Goal: Information Seeking & Learning: Learn about a topic

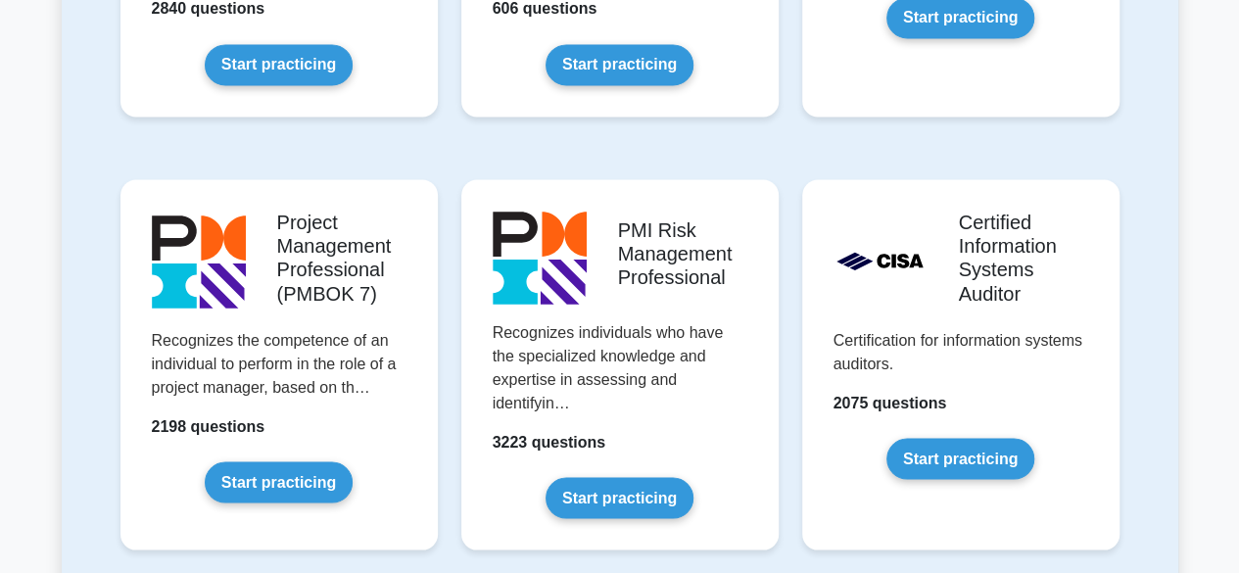
scroll to position [1568, 0]
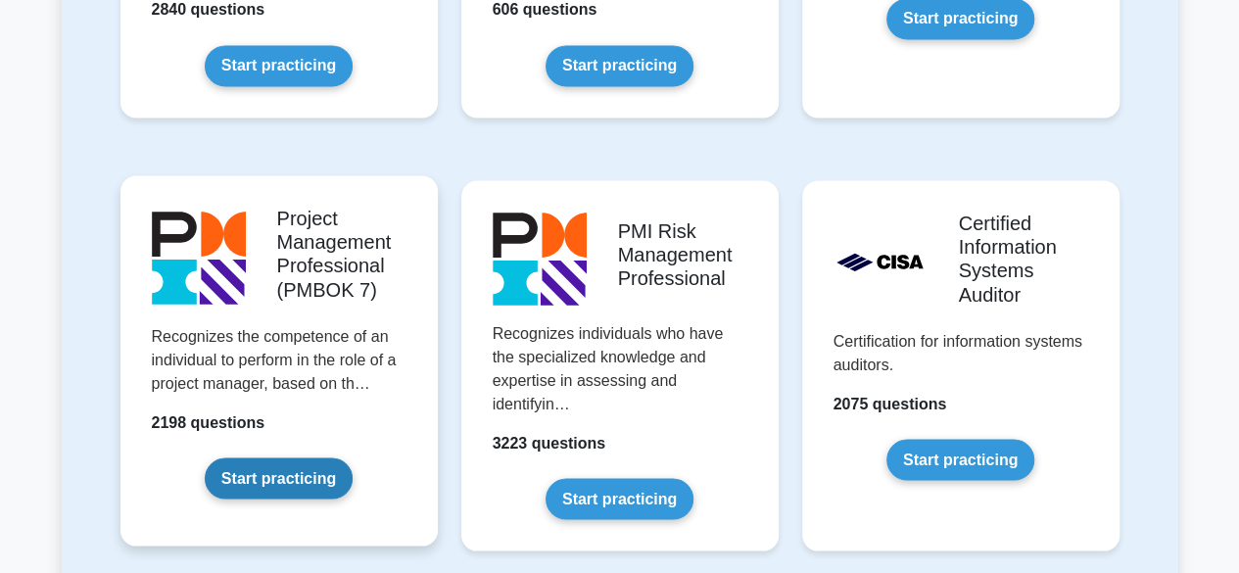
click at [291, 469] on link "Start practicing" at bounding box center [279, 478] width 148 height 41
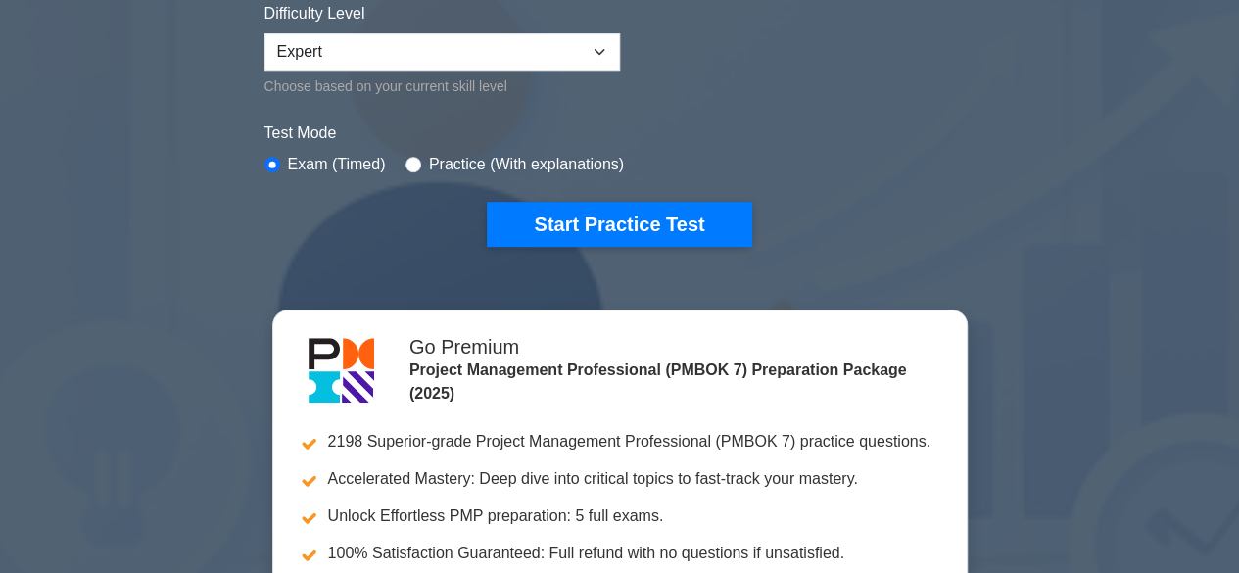
scroll to position [509, 0]
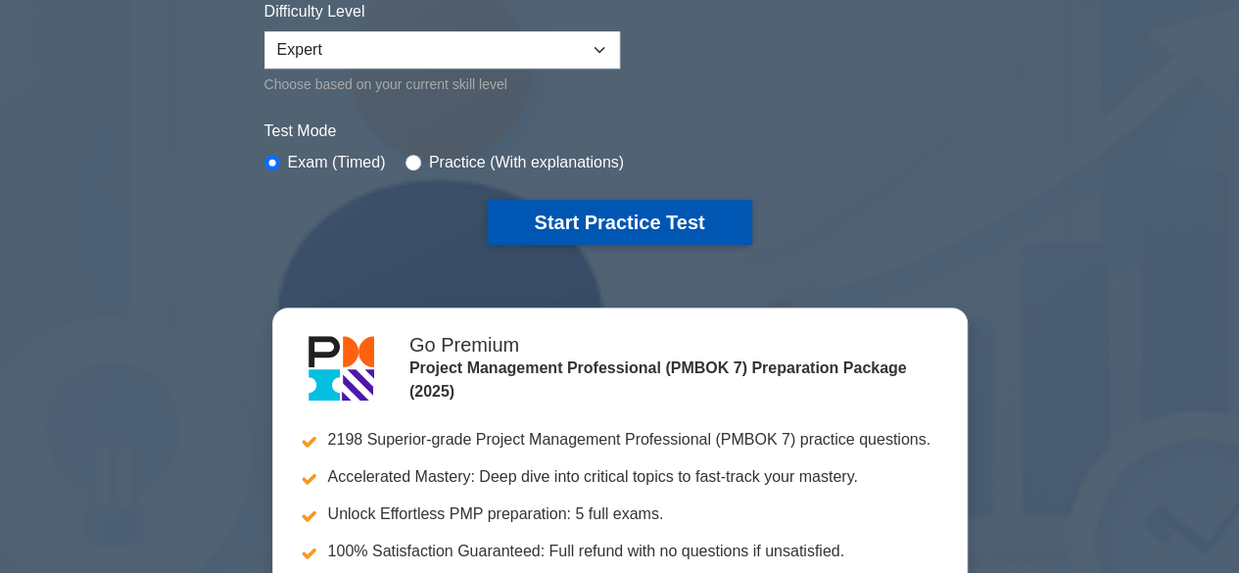
click at [590, 226] on button "Start Practice Test" at bounding box center [619, 222] width 265 height 45
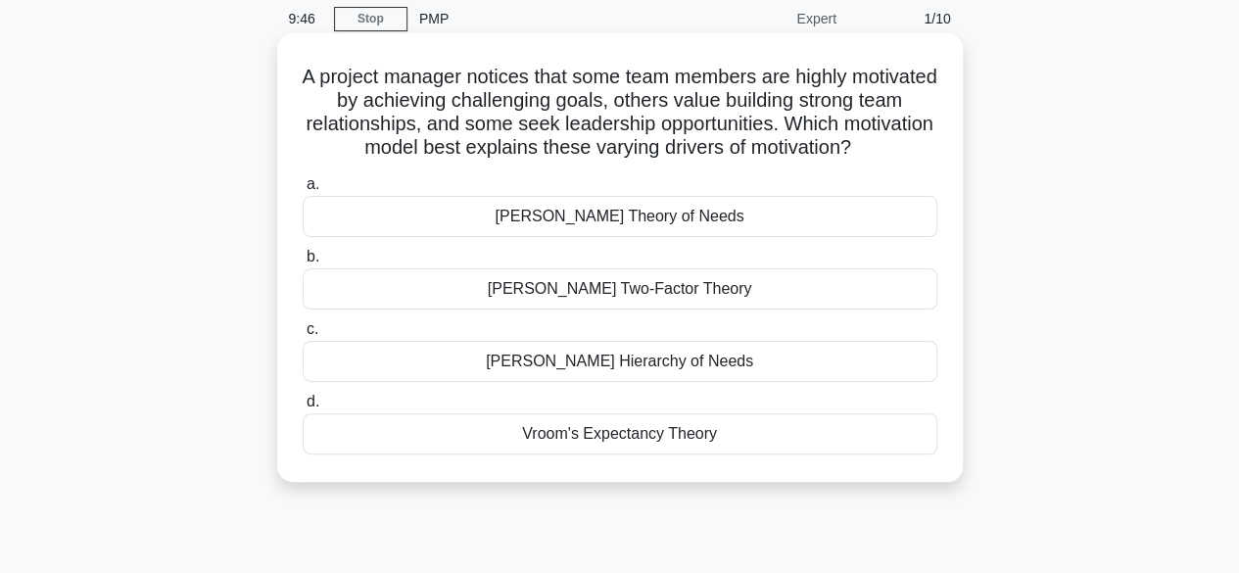
scroll to position [78, 0]
click at [662, 364] on div "[PERSON_NAME] Hierarchy of Needs" at bounding box center [620, 359] width 635 height 41
click at [303, 334] on input "[PERSON_NAME] Hierarchy of Needs" at bounding box center [303, 327] width 0 height 13
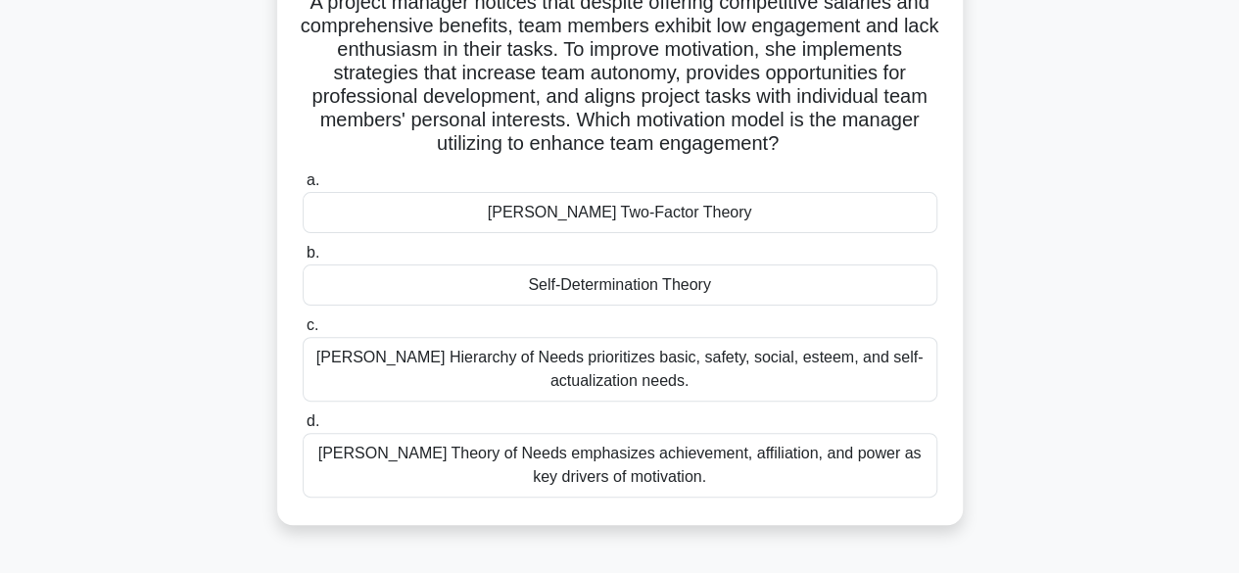
scroll to position [160, 0]
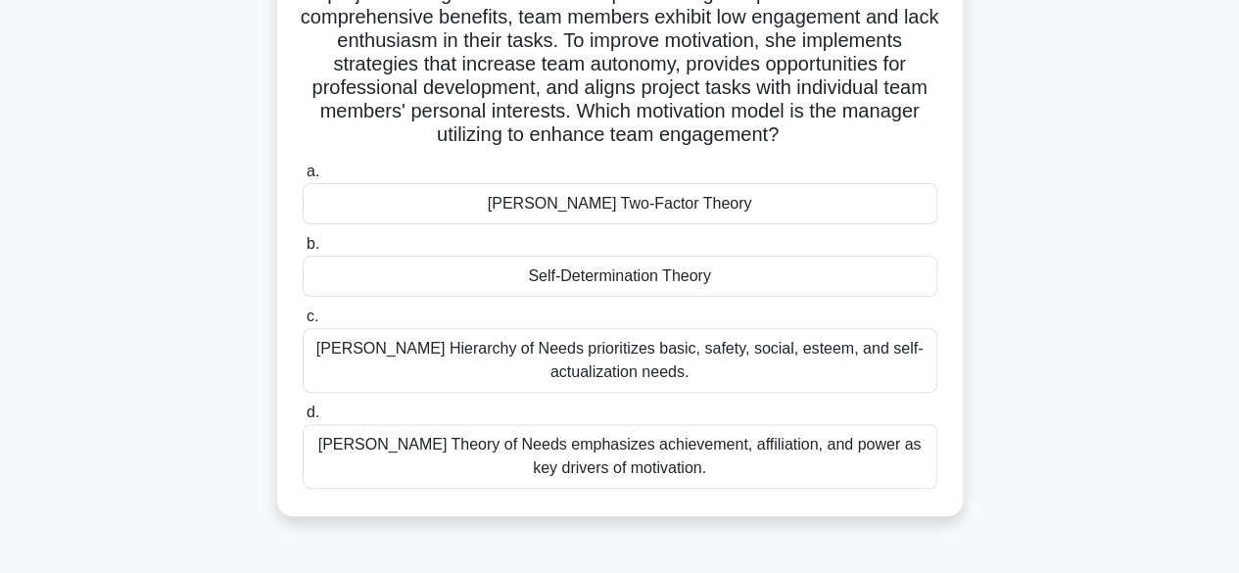
click at [639, 447] on div "McClelland's Theory of Needs emphasizes achievement, affiliation, and power as …" at bounding box center [620, 456] width 635 height 65
click at [303, 419] on input "d. McClelland's Theory of Needs emphasizes achievement, affiliation, and power …" at bounding box center [303, 413] width 0 height 13
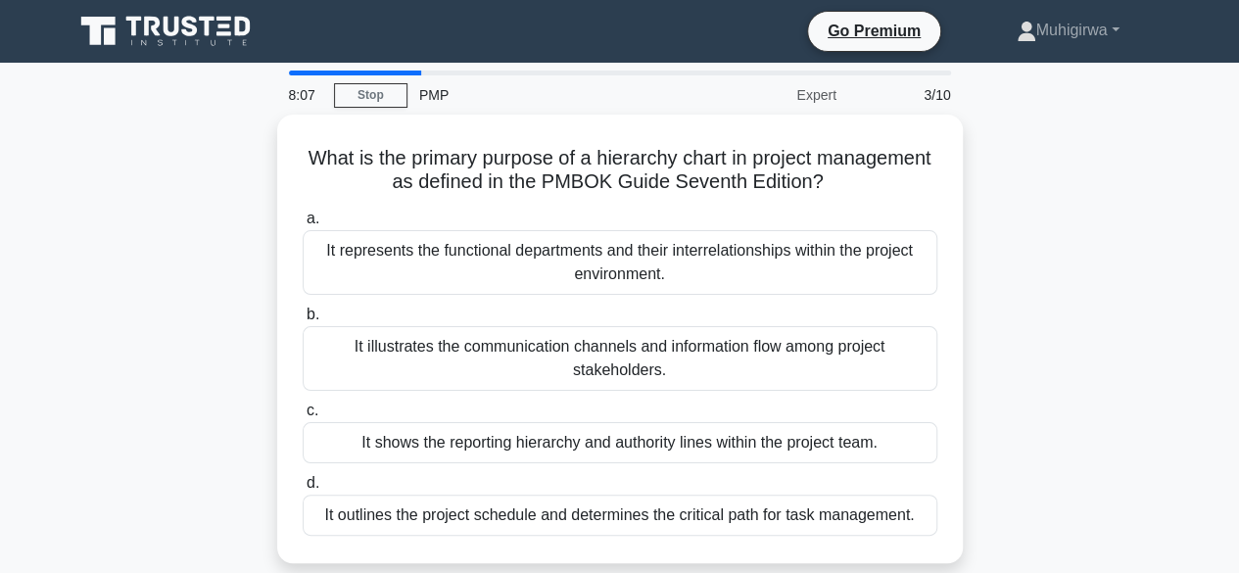
scroll to position [0, 0]
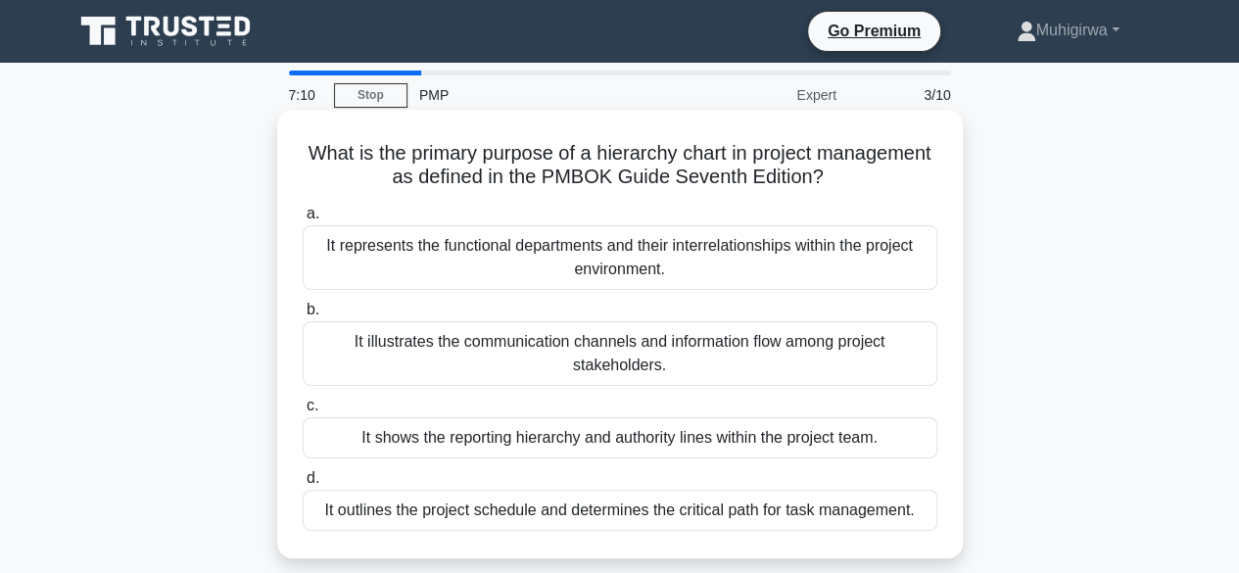
click at [643, 437] on div "It shows the reporting hierarchy and authority lines within the project team." at bounding box center [620, 437] width 635 height 41
click at [303, 412] on input "c. It shows the reporting hierarchy and authority lines within the project team." at bounding box center [303, 406] width 0 height 13
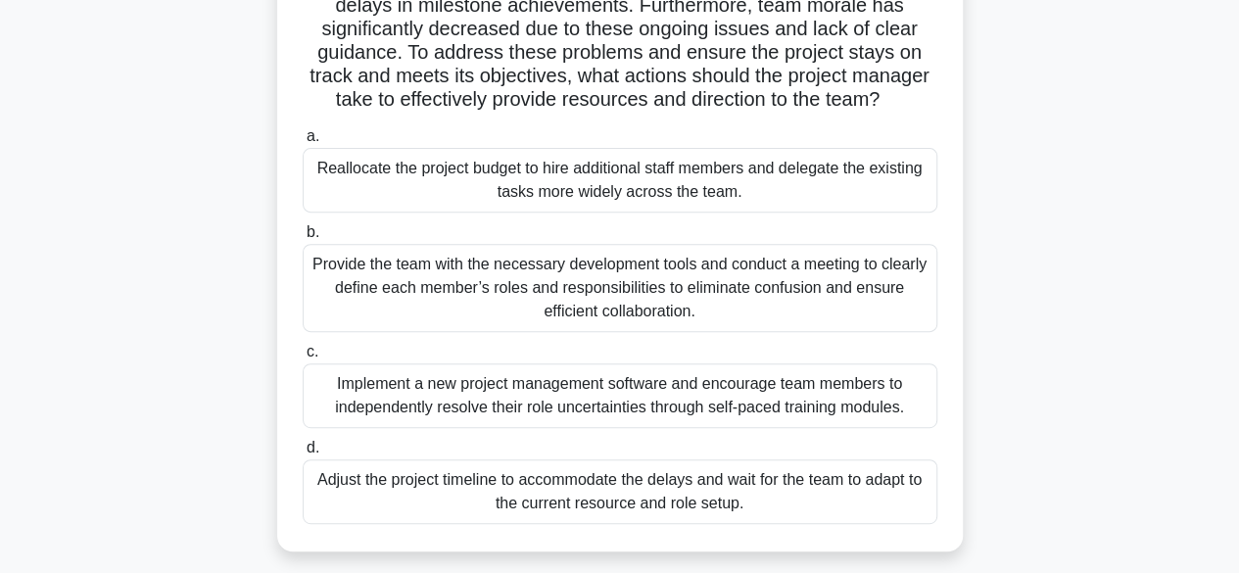
scroll to position [274, 0]
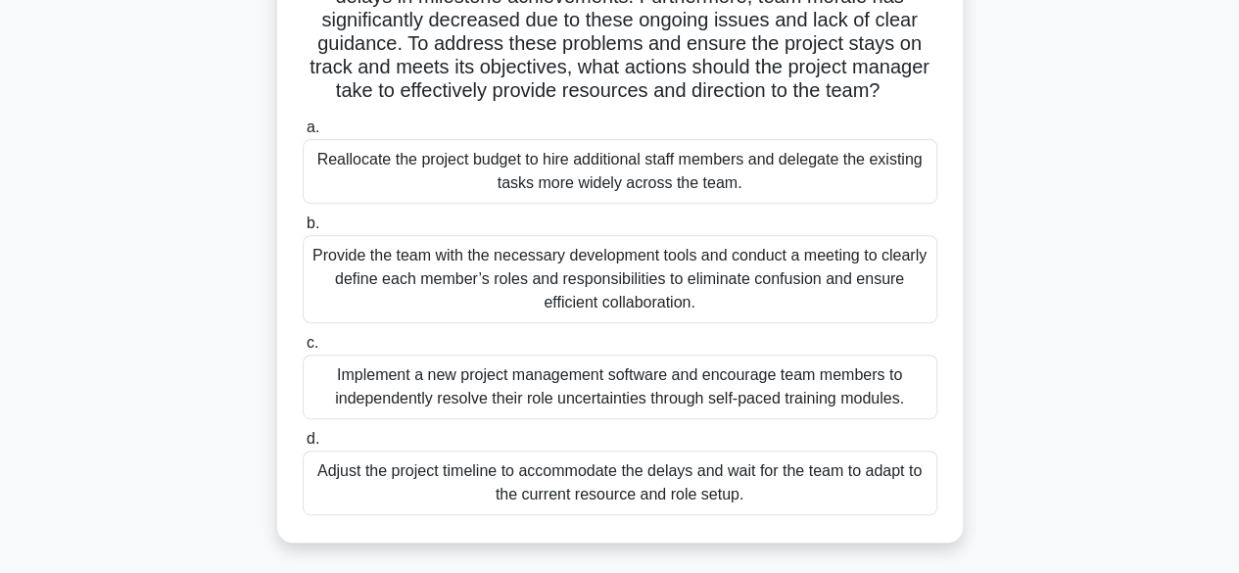
click at [684, 270] on div "Provide the team with the necessary development tools and conduct a meeting to …" at bounding box center [620, 279] width 635 height 88
click at [303, 230] on input "b. Provide the team with the necessary development tools and conduct a meeting …" at bounding box center [303, 224] width 0 height 13
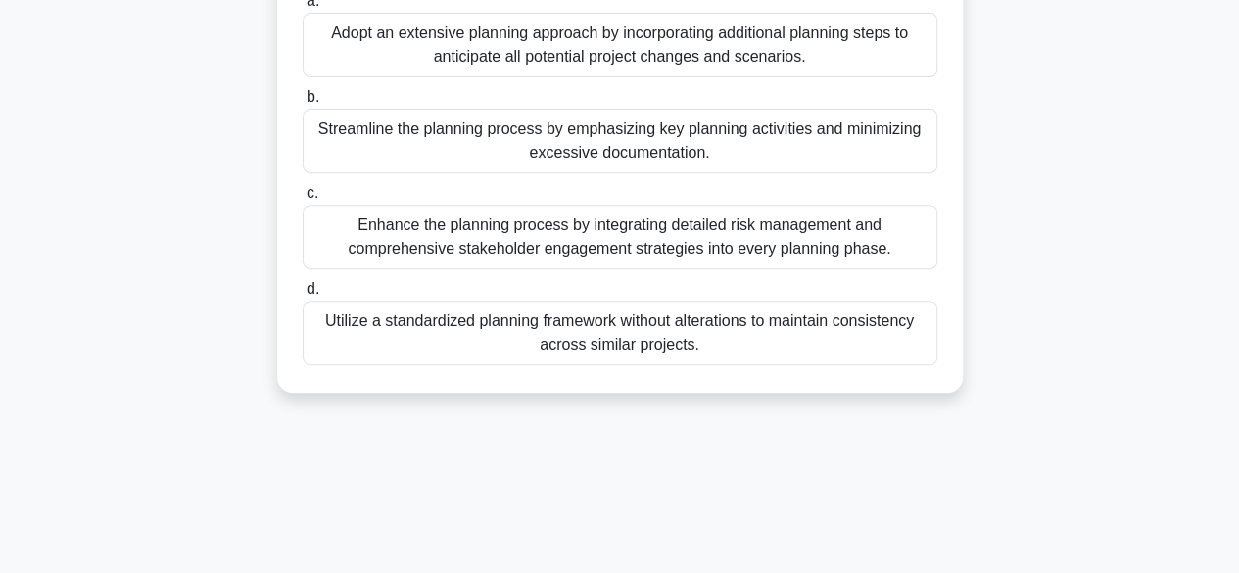
scroll to position [314, 0]
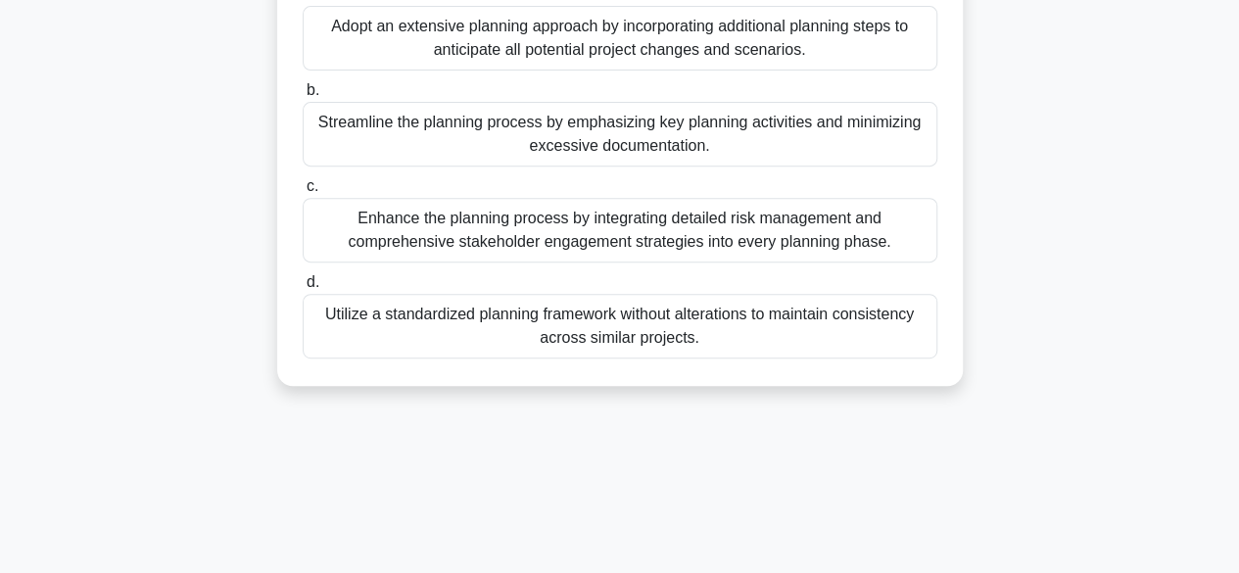
click at [644, 249] on div "Enhance the planning process by integrating detailed risk management and compre…" at bounding box center [620, 230] width 635 height 65
click at [303, 193] on input "c. Enhance the planning process by integrating detailed risk management and com…" at bounding box center [303, 186] width 0 height 13
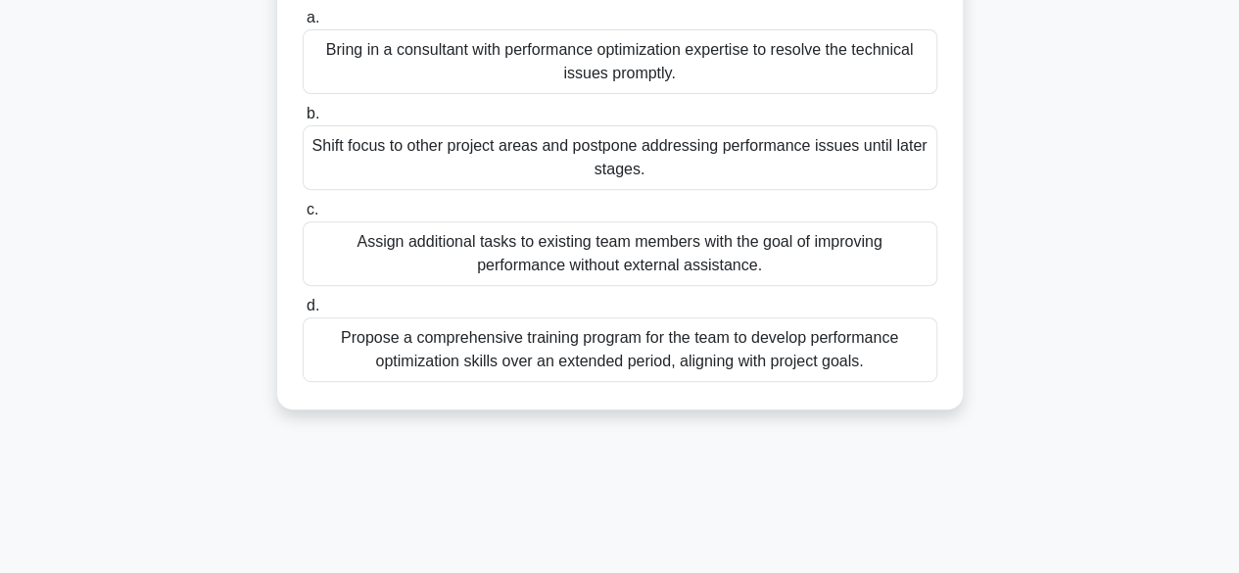
click at [695, 353] on div "Propose a comprehensive training program for the team to develop performance op…" at bounding box center [620, 349] width 635 height 65
click at [303, 313] on input "d. Propose a comprehensive training program for the team to develop performance…" at bounding box center [303, 306] width 0 height 13
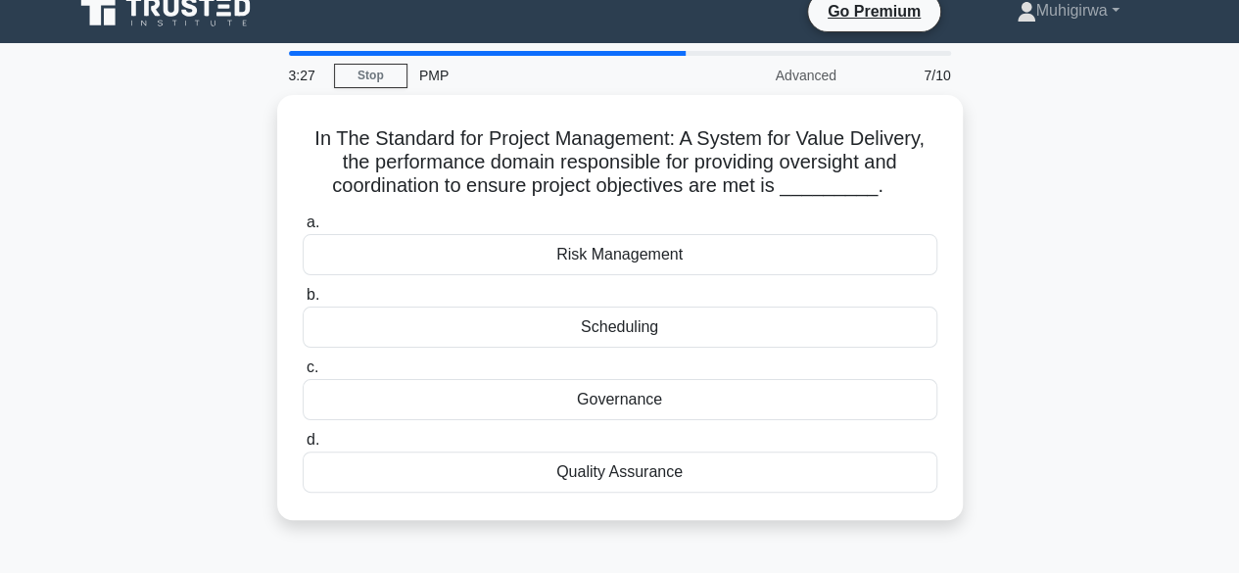
scroll to position [0, 0]
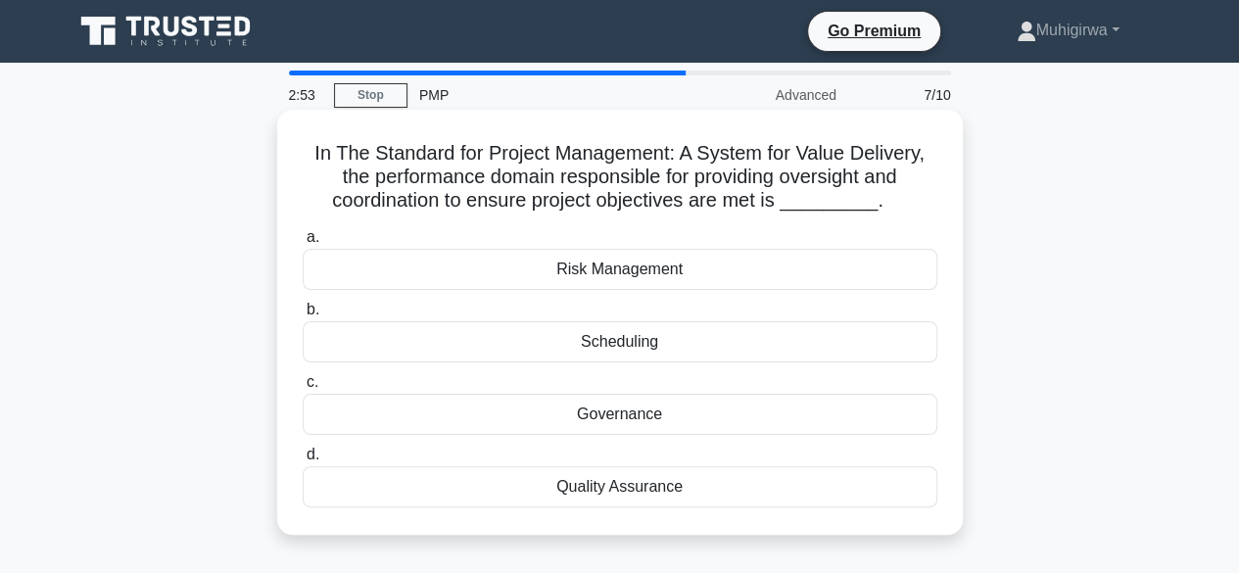
click at [619, 489] on div "Quality Assurance" at bounding box center [620, 486] width 635 height 41
click at [303, 461] on input "d. Quality Assurance" at bounding box center [303, 455] width 0 height 13
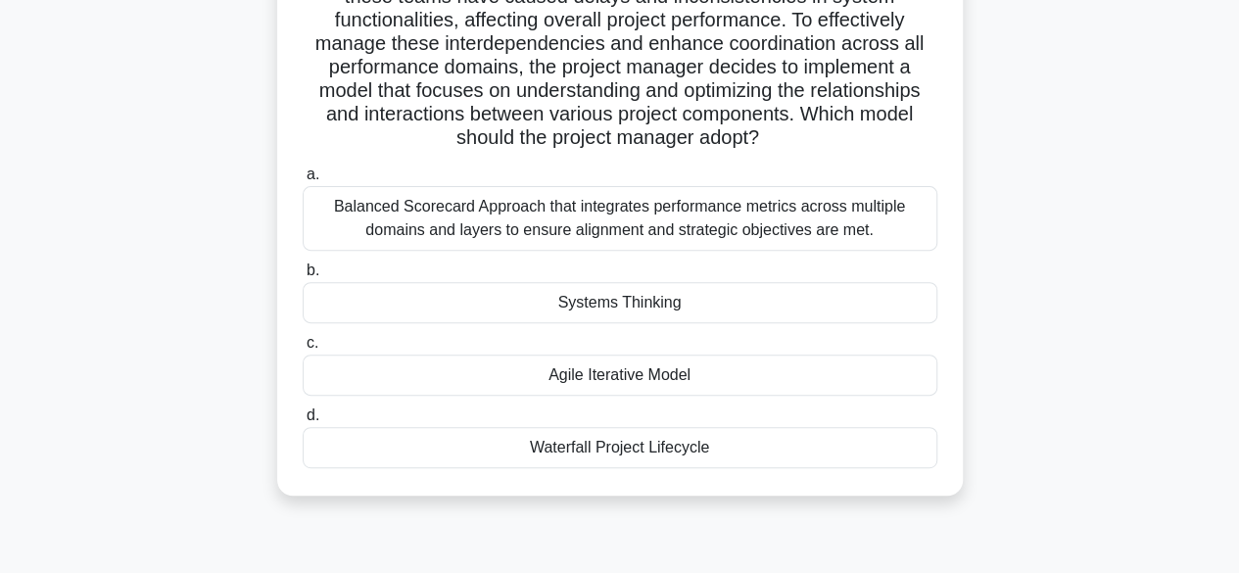
scroll to position [235, 0]
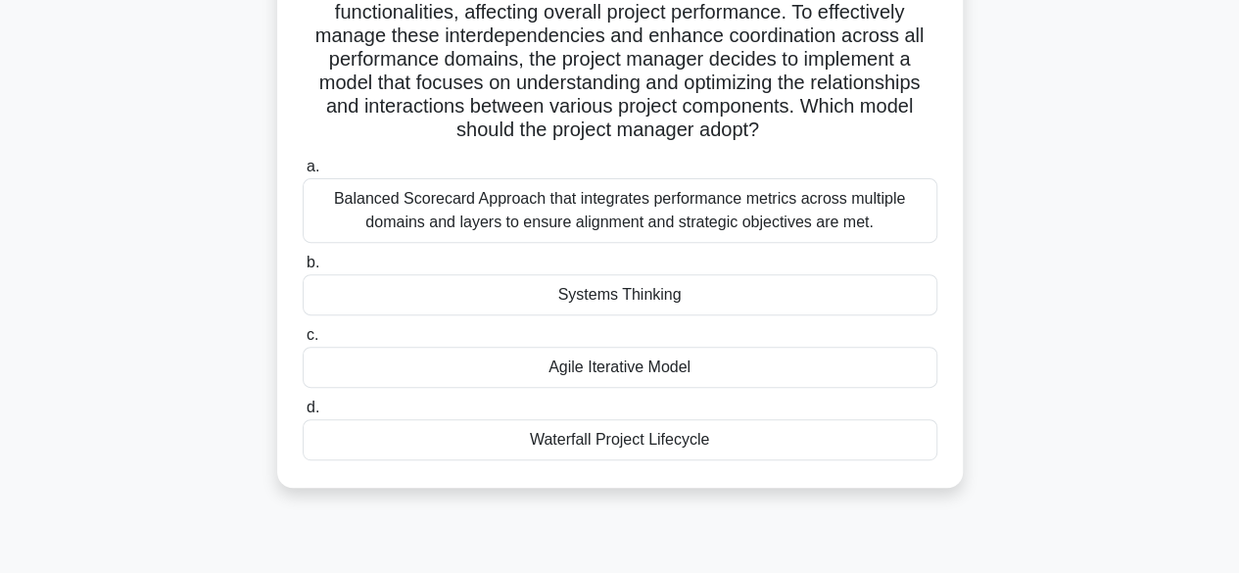
click at [760, 227] on div "Balanced Scorecard Approach that integrates performance metrics across multiple…" at bounding box center [620, 210] width 635 height 65
click at [303, 173] on input "a. Balanced Scorecard Approach that integrates performance metrics across multi…" at bounding box center [303, 167] width 0 height 13
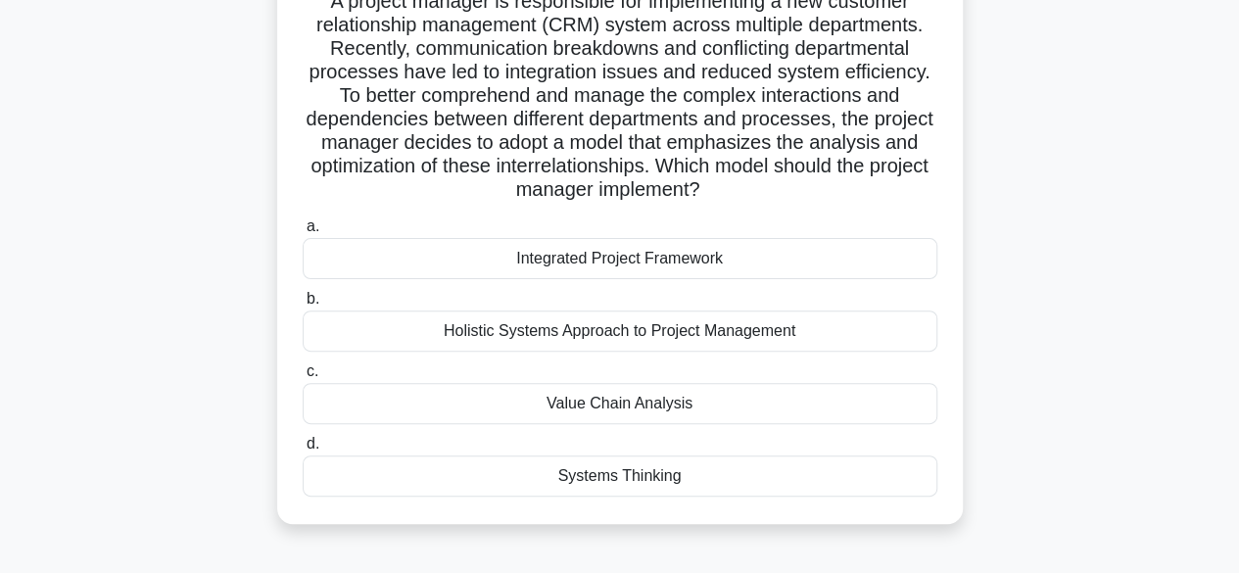
scroll to position [196, 0]
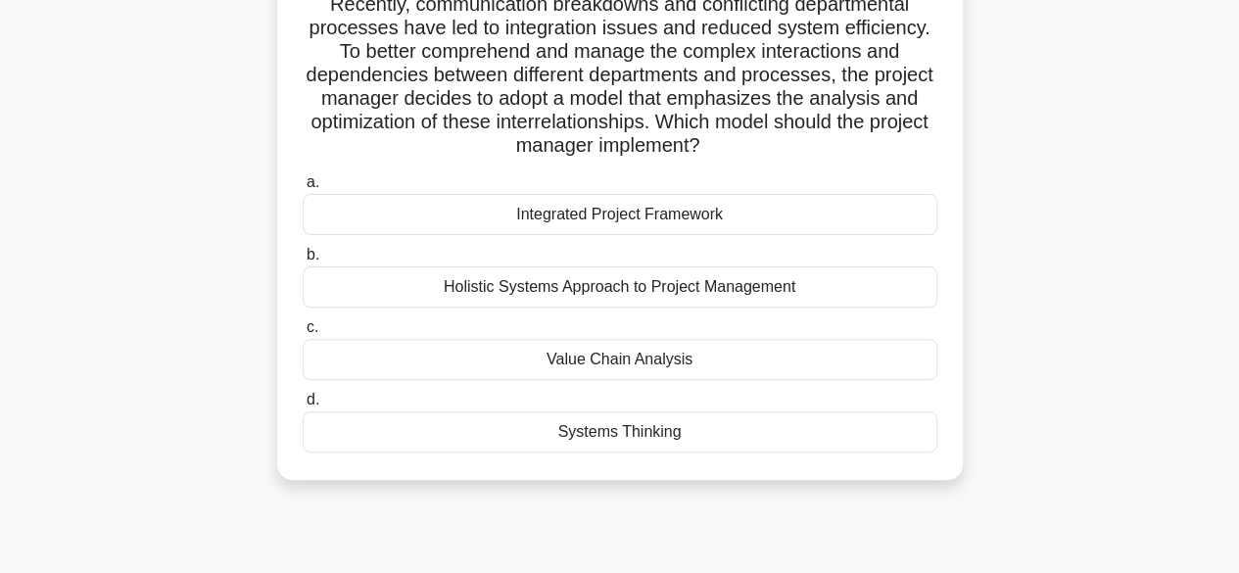
click at [625, 438] on div "Systems Thinking" at bounding box center [620, 432] width 635 height 41
click at [303, 407] on input "d. Systems Thinking" at bounding box center [303, 400] width 0 height 13
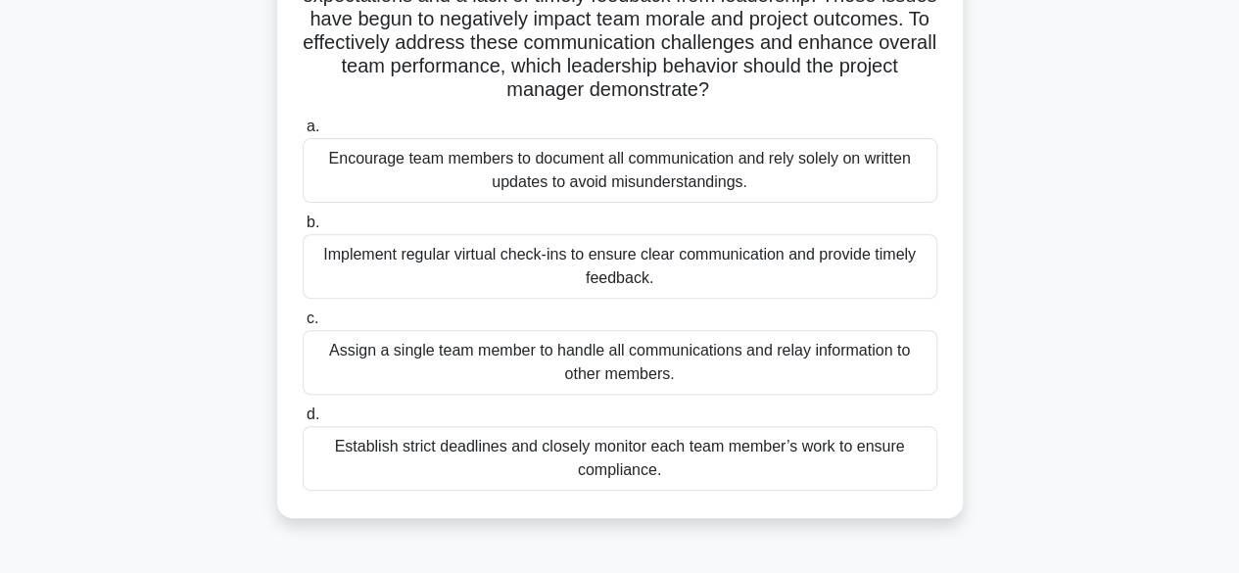
scroll to position [235, 0]
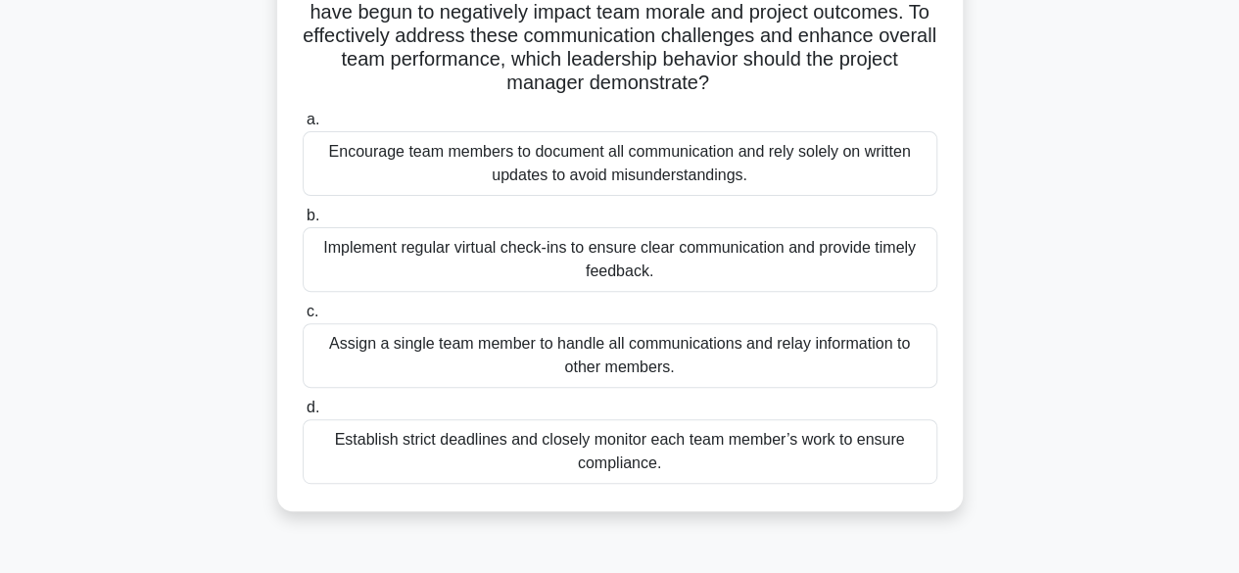
click at [641, 348] on div "Assign a single team member to handle all communications and relay information …" at bounding box center [620, 355] width 635 height 65
click at [303, 318] on input "c. Assign a single team member to handle all communications and relay informati…" at bounding box center [303, 312] width 0 height 13
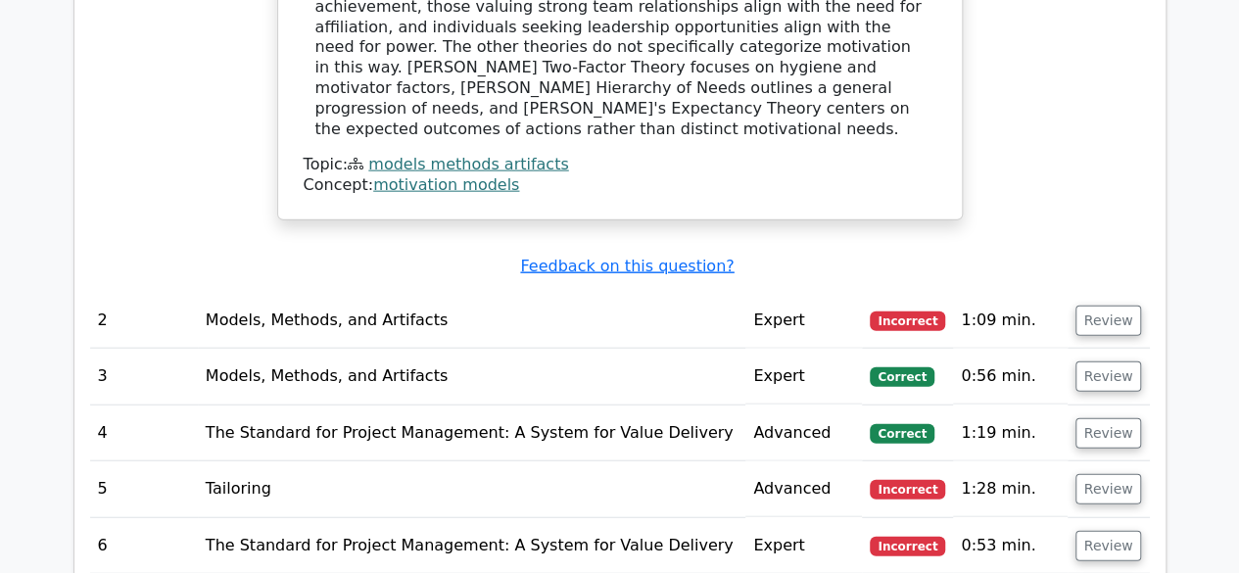
scroll to position [2273, 0]
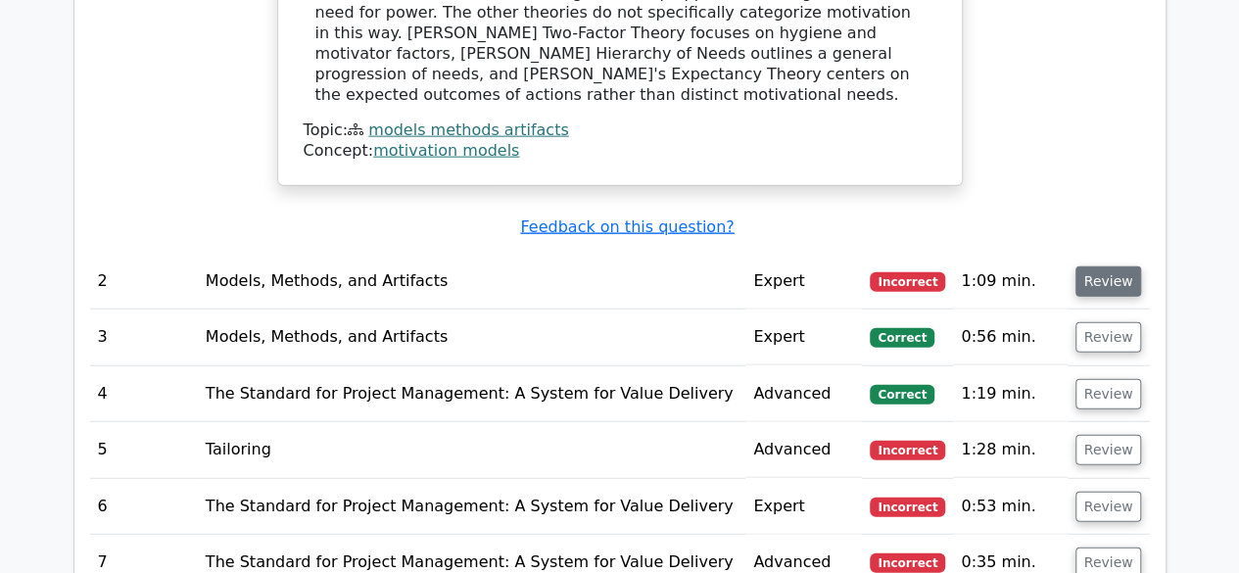
click at [1083, 267] on button "Review" at bounding box center [1109, 282] width 67 height 30
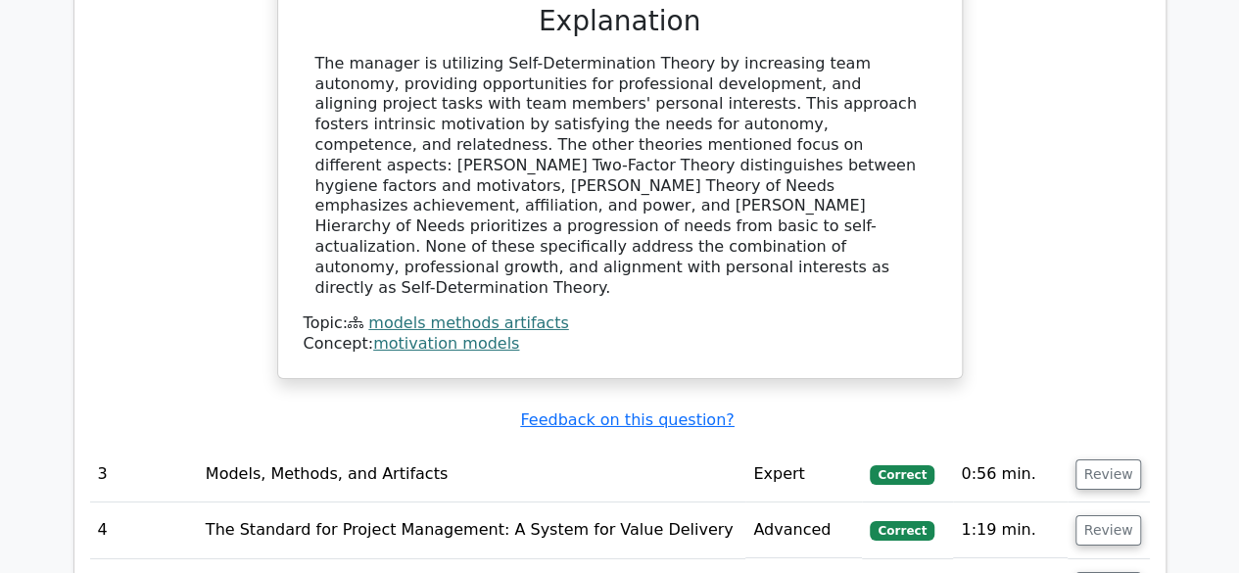
scroll to position [3175, 0]
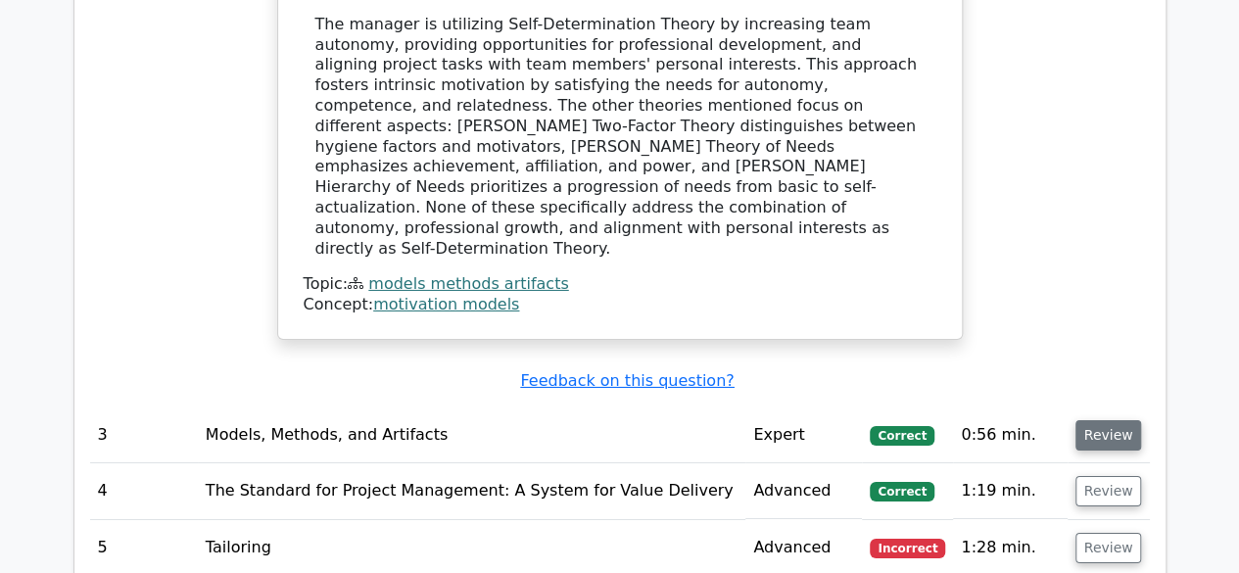
click at [1116, 420] on button "Review" at bounding box center [1109, 435] width 67 height 30
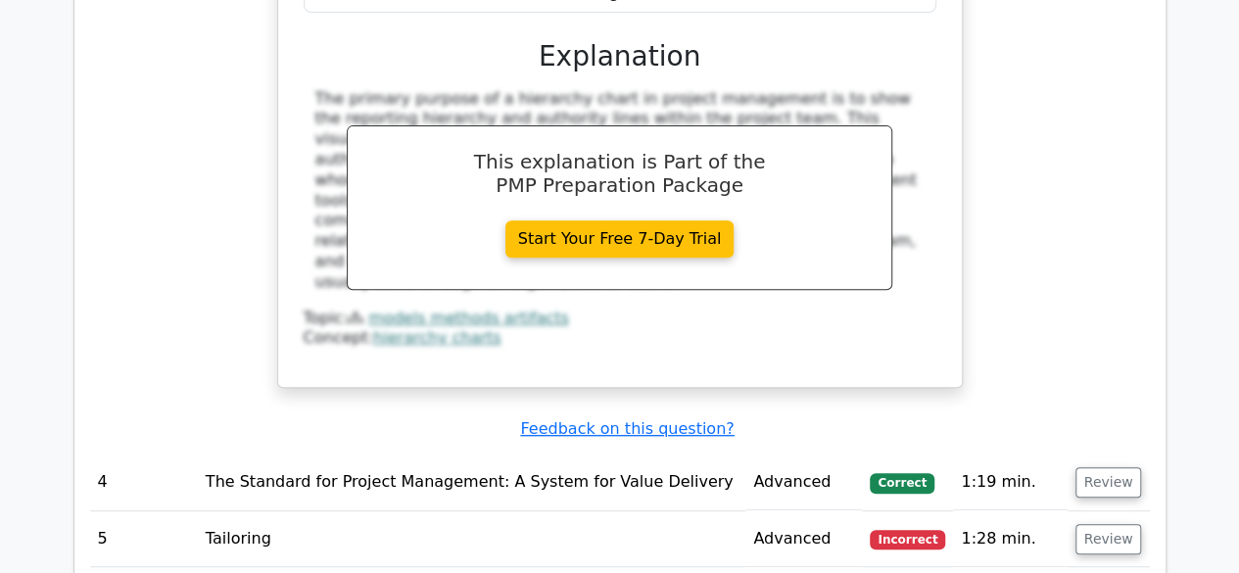
scroll to position [4037, 0]
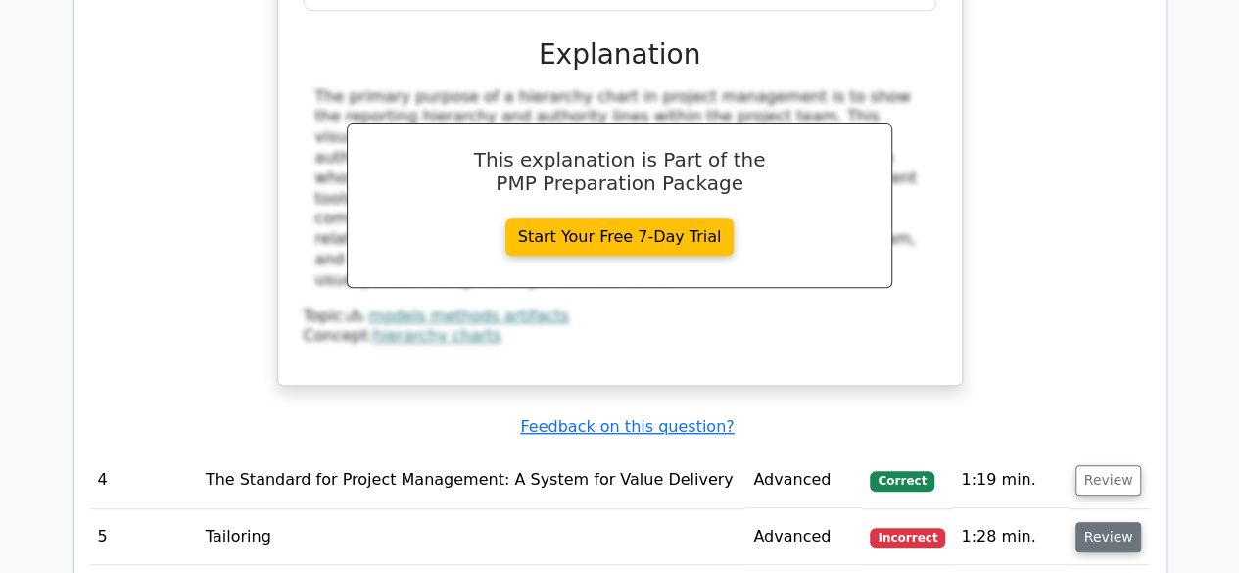
click at [1105, 522] on button "Review" at bounding box center [1109, 537] width 67 height 30
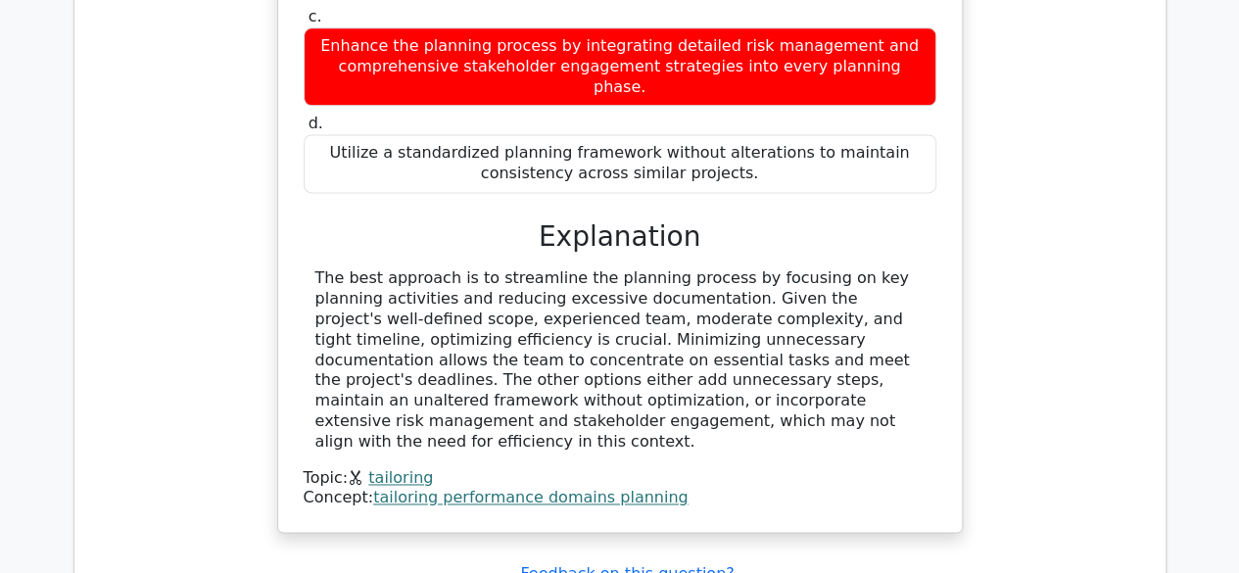
scroll to position [5017, 0]
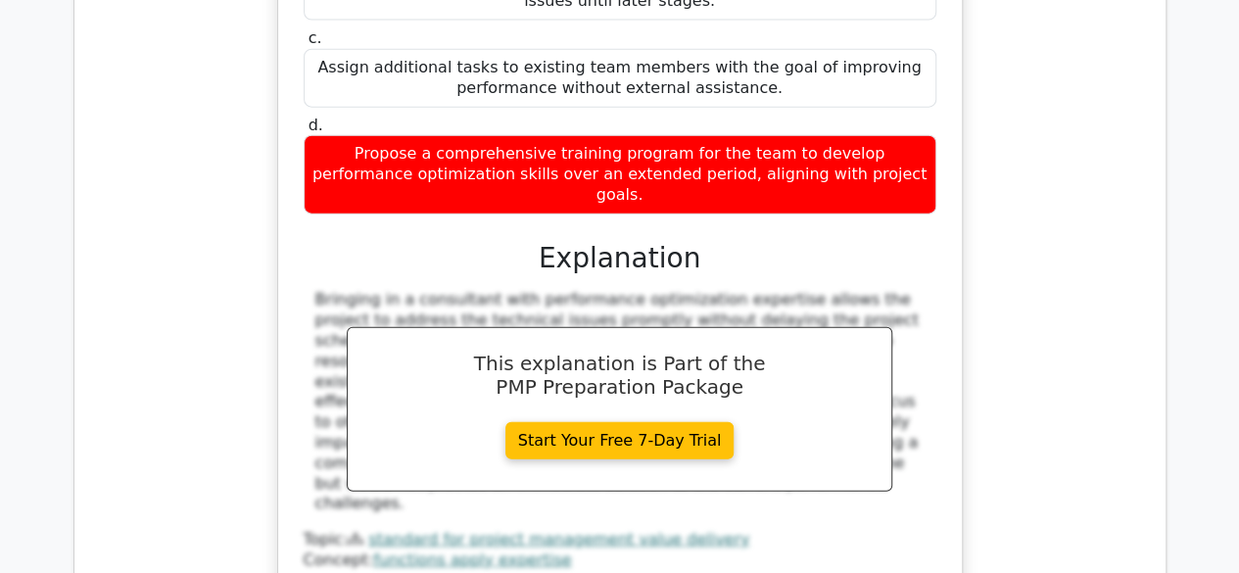
scroll to position [6075, 0]
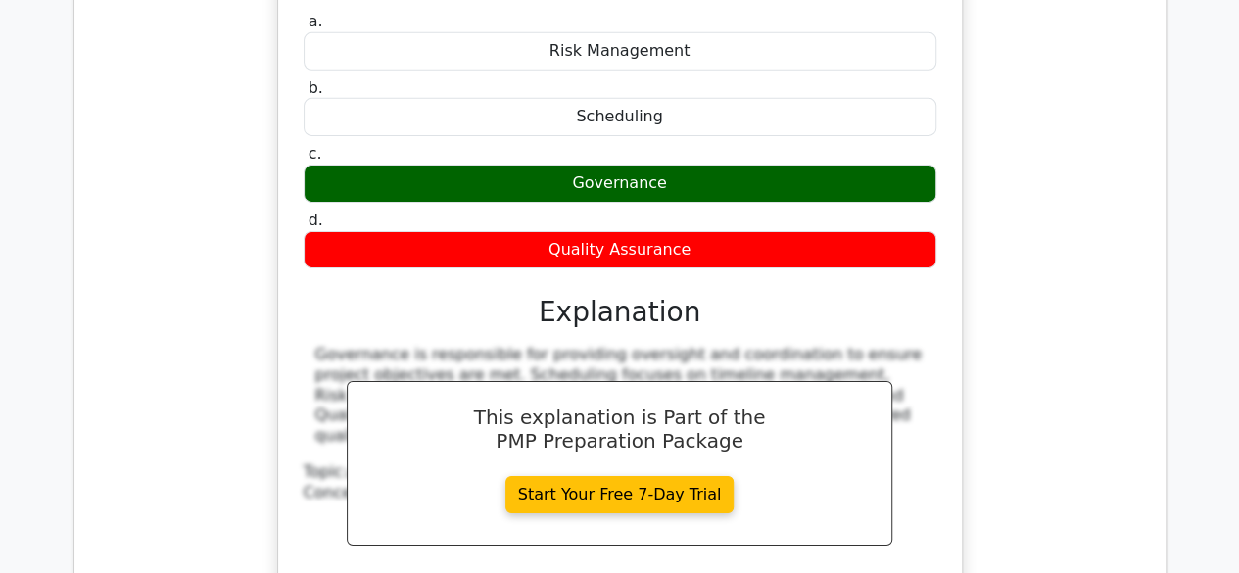
scroll to position [6859, 0]
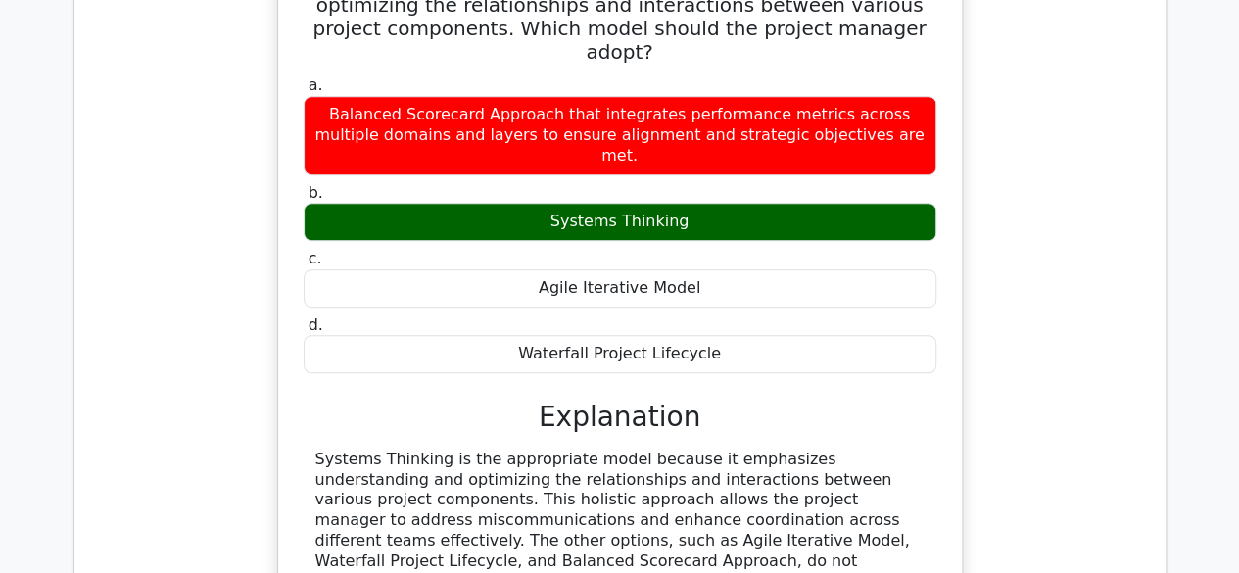
scroll to position [7878, 0]
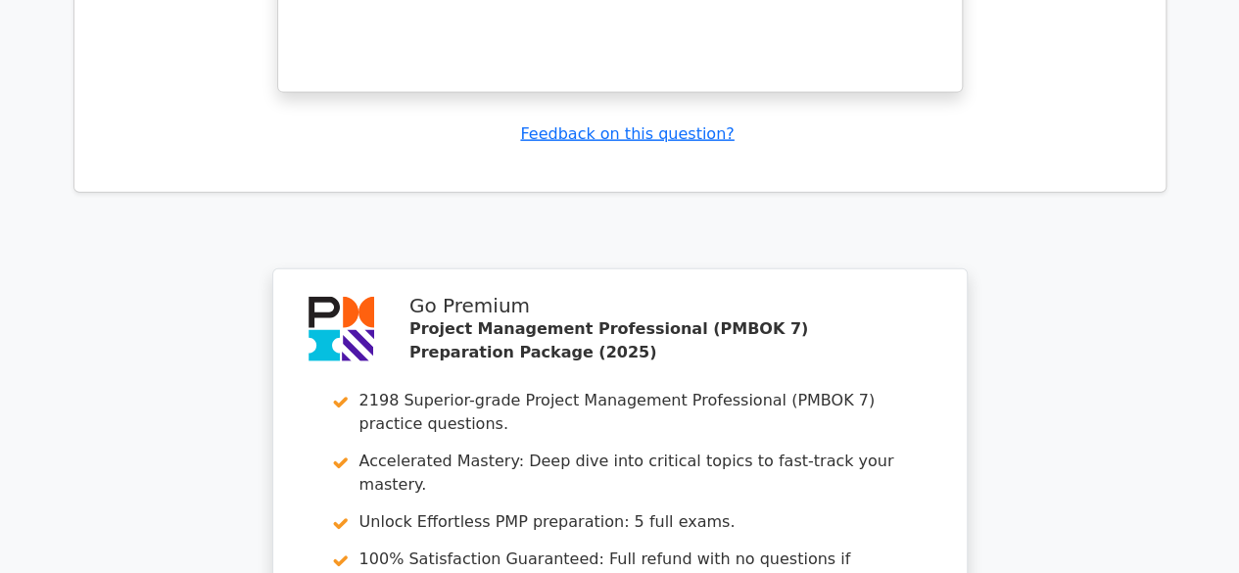
scroll to position [9665, 0]
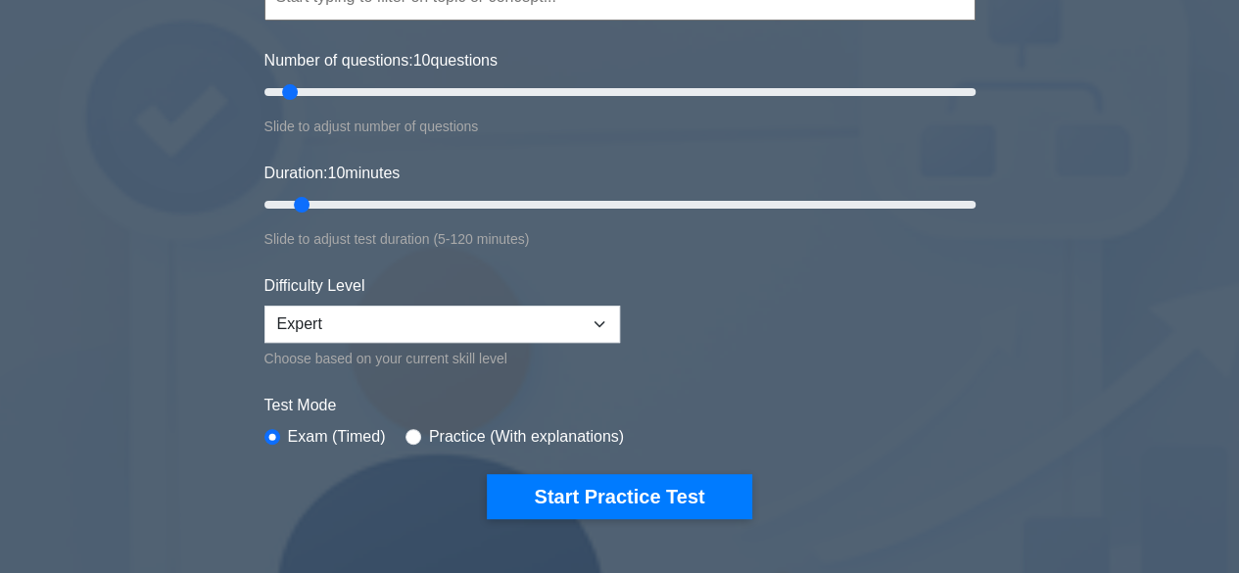
scroll to position [274, 0]
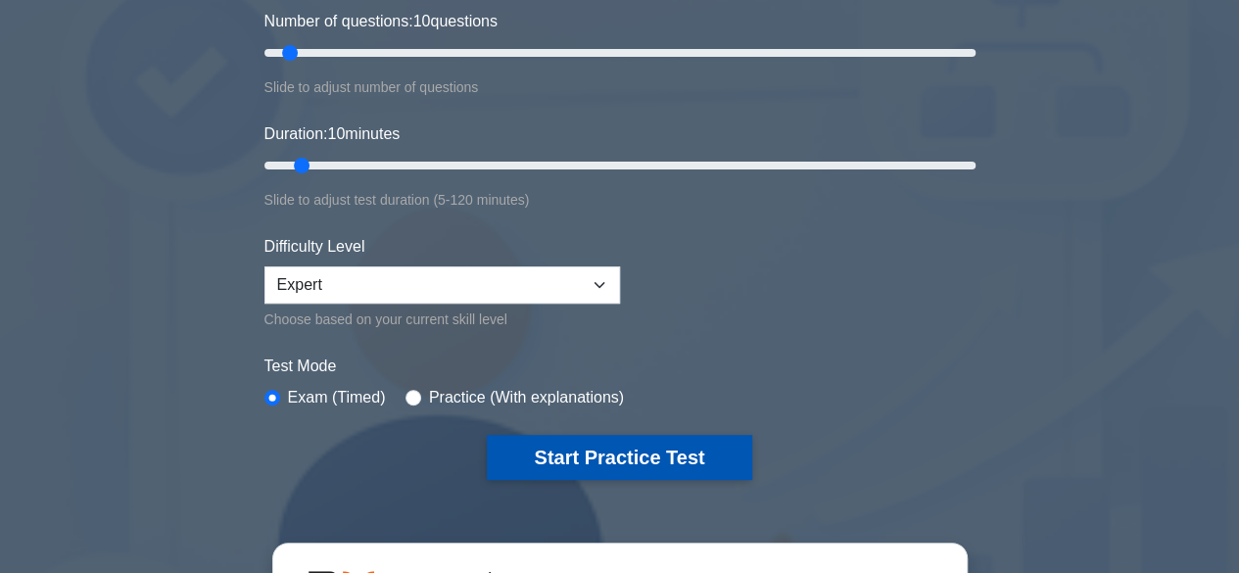
click at [654, 468] on button "Start Practice Test" at bounding box center [619, 457] width 265 height 45
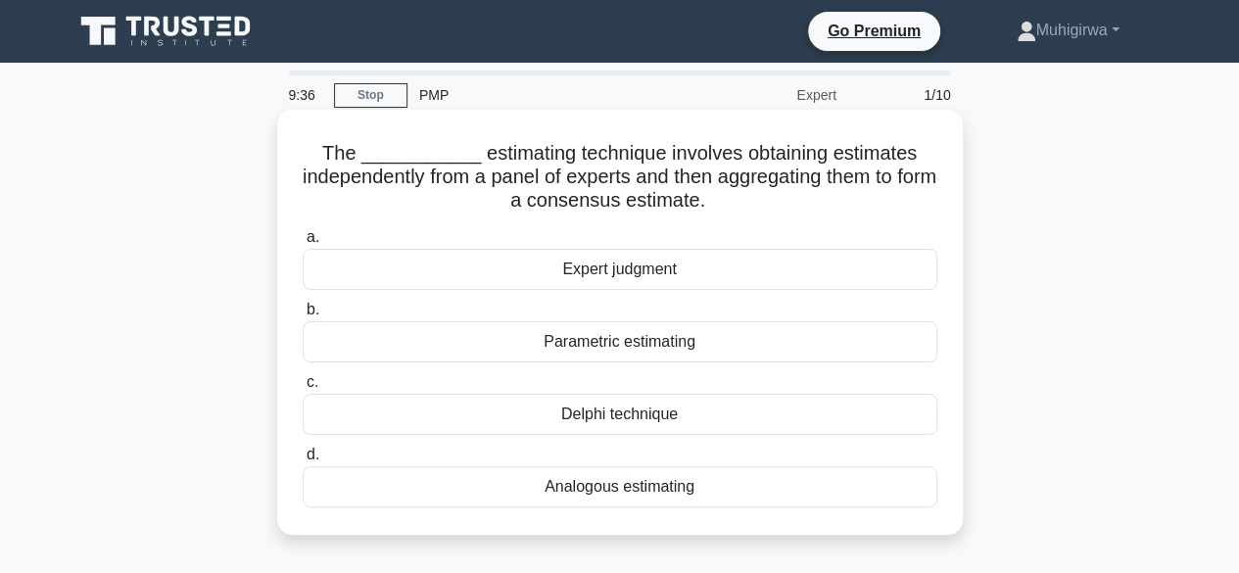
click at [611, 270] on div "Expert judgment" at bounding box center [620, 269] width 635 height 41
click at [303, 244] on input "a. Expert judgment" at bounding box center [303, 237] width 0 height 13
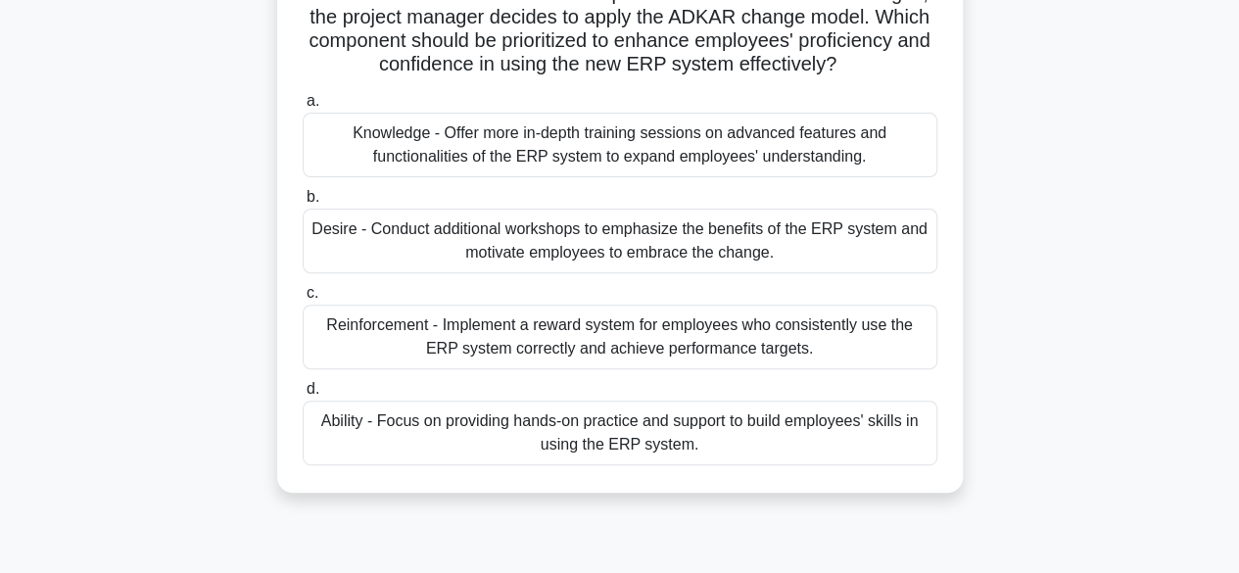
scroll to position [274, 0]
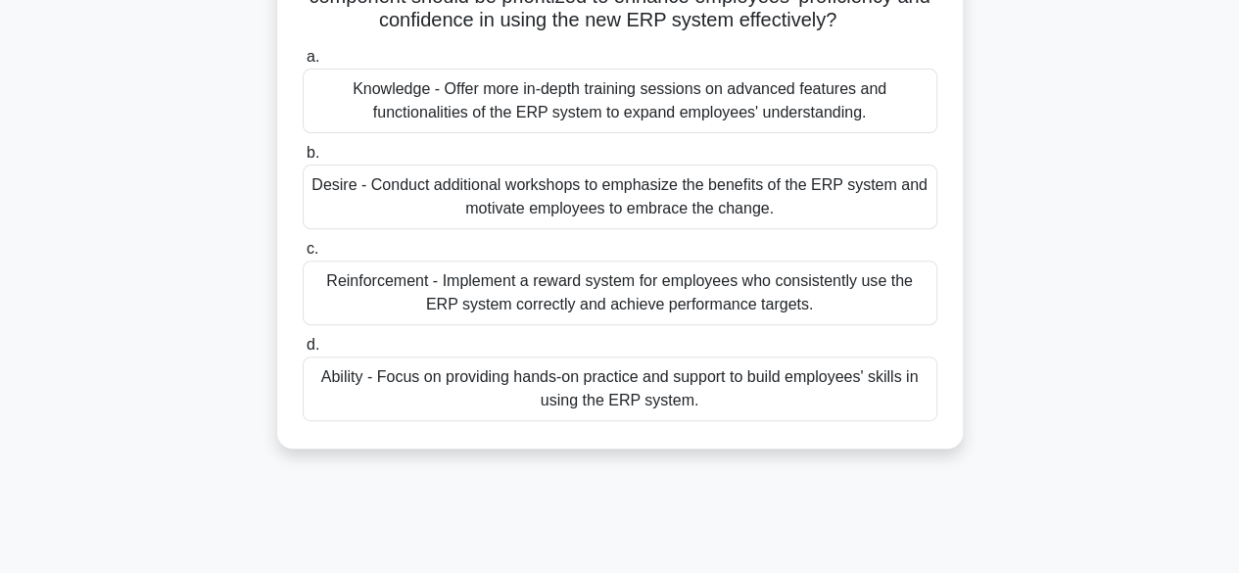
click at [512, 305] on div "Reinforcement - Implement a reward system for employees who consistently use th…" at bounding box center [620, 293] width 635 height 65
click at [303, 256] on input "c. Reinforcement - Implement a reward system for employees who consistently use…" at bounding box center [303, 249] width 0 height 13
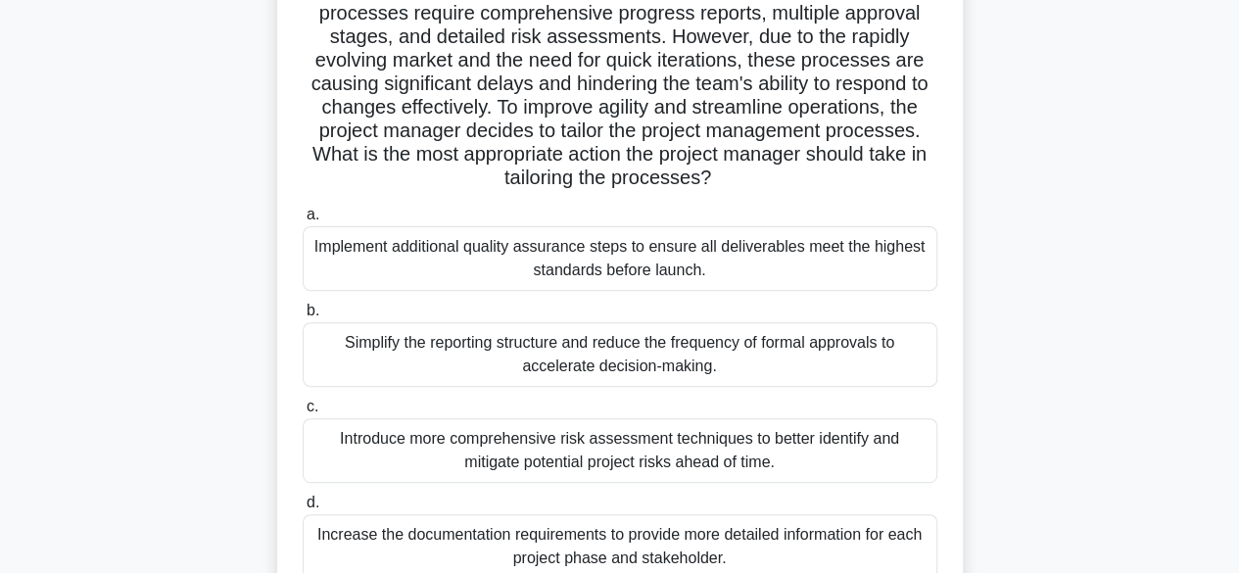
scroll to position [196, 0]
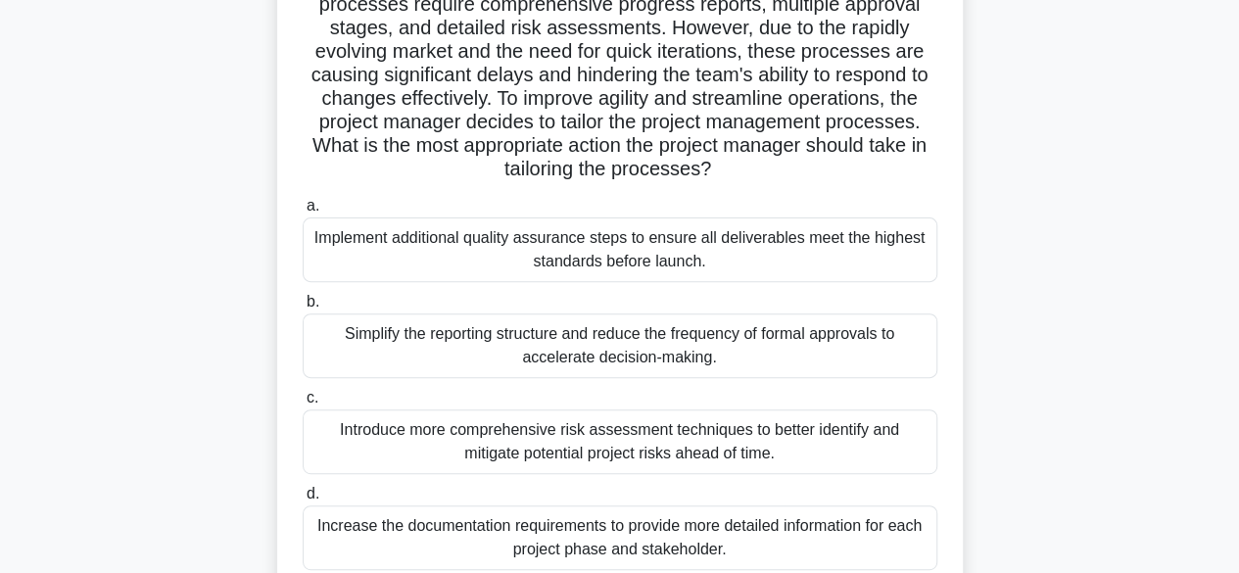
click at [611, 356] on div "Simplify the reporting structure and reduce the frequency of formal approvals t…" at bounding box center [620, 346] width 635 height 65
click at [303, 309] on input "b. Simplify the reporting structure and reduce the frequency of formal approval…" at bounding box center [303, 302] width 0 height 13
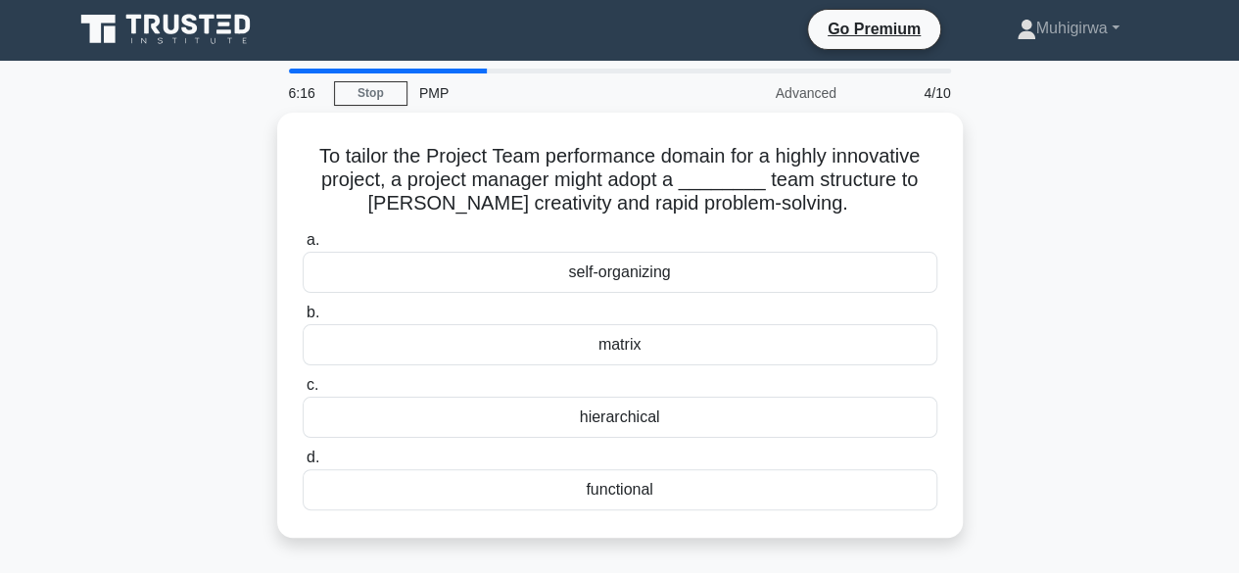
scroll to position [0, 0]
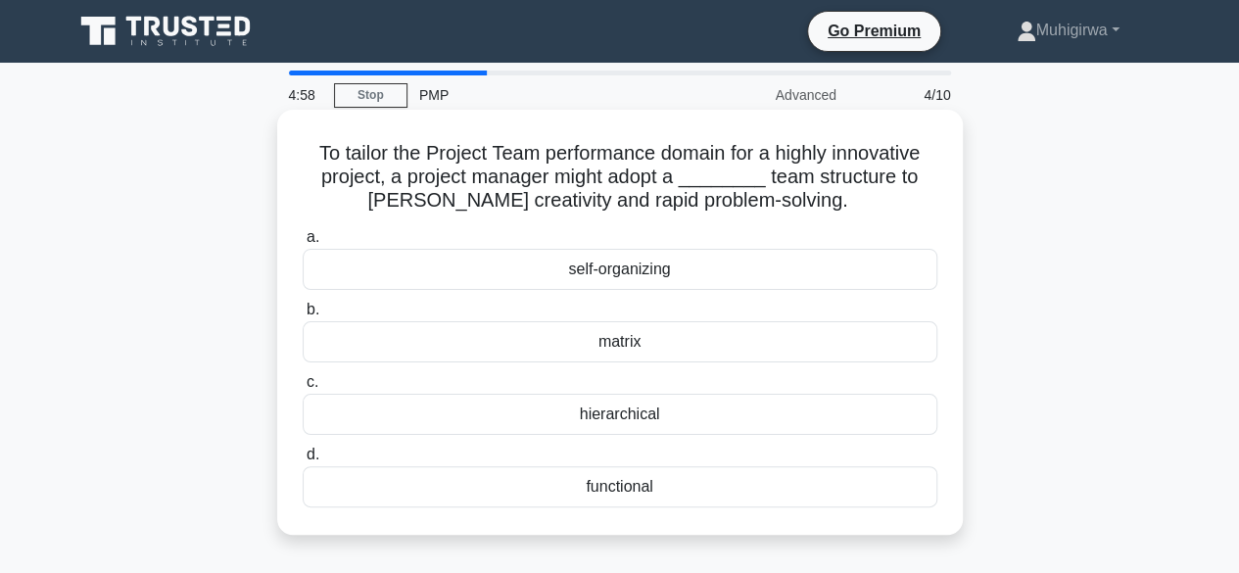
click at [628, 490] on div "functional" at bounding box center [620, 486] width 635 height 41
click at [303, 461] on input "d. functional" at bounding box center [303, 455] width 0 height 13
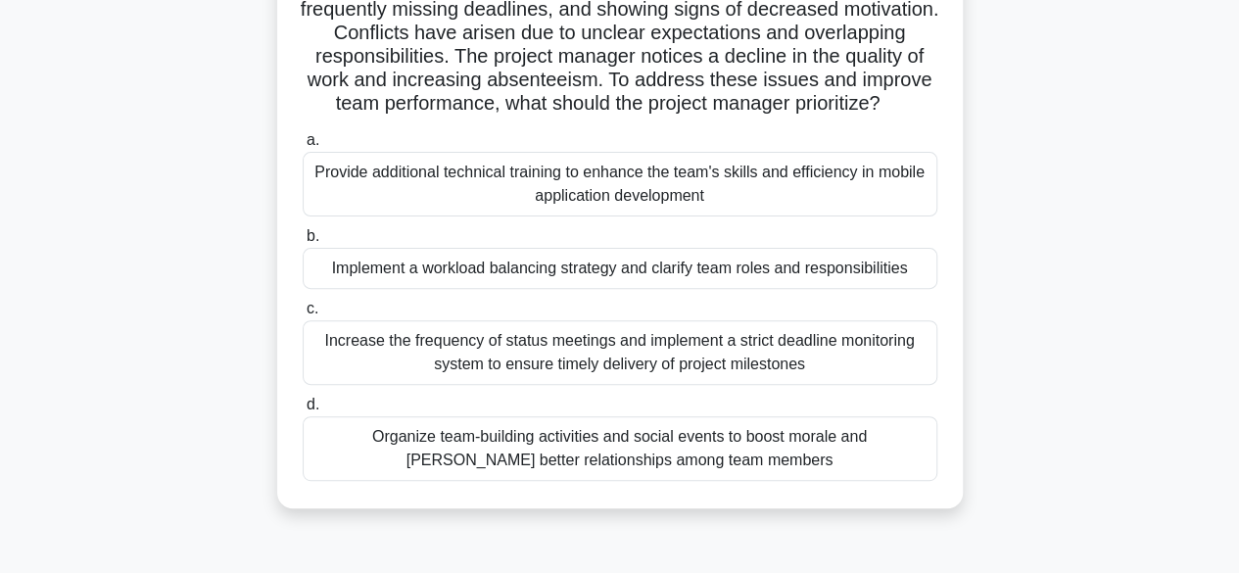
scroll to position [235, 0]
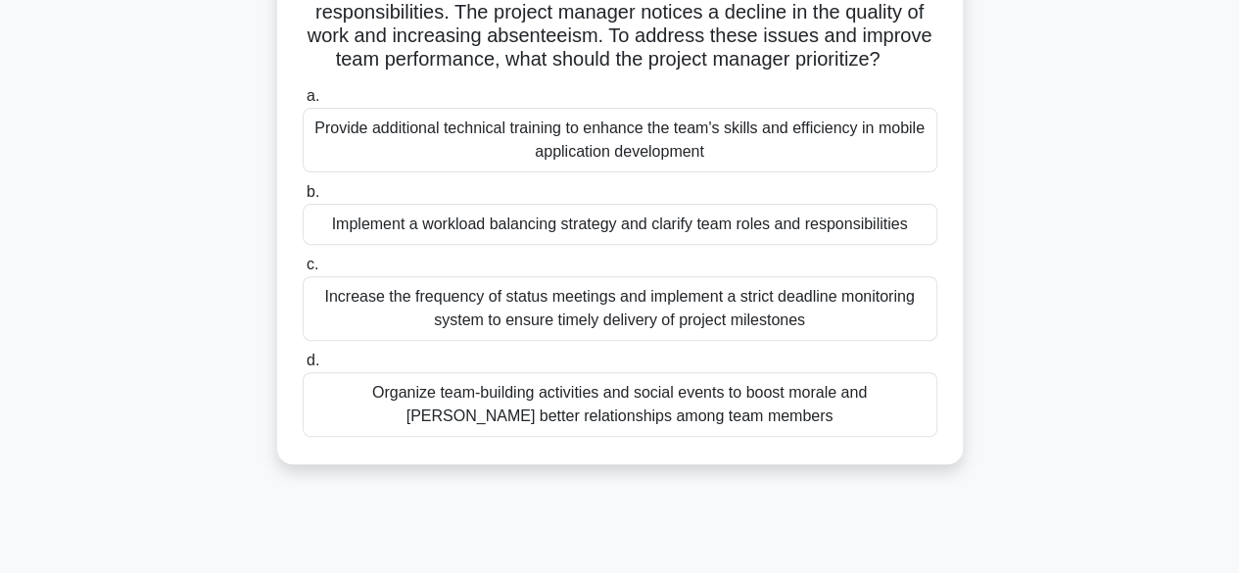
click at [721, 430] on div "Organize team-building activities and social events to boost morale and [PERSON…" at bounding box center [620, 404] width 635 height 65
click at [303, 367] on input "d. Organize team-building activities and social events to boost morale and [PER…" at bounding box center [303, 361] width 0 height 13
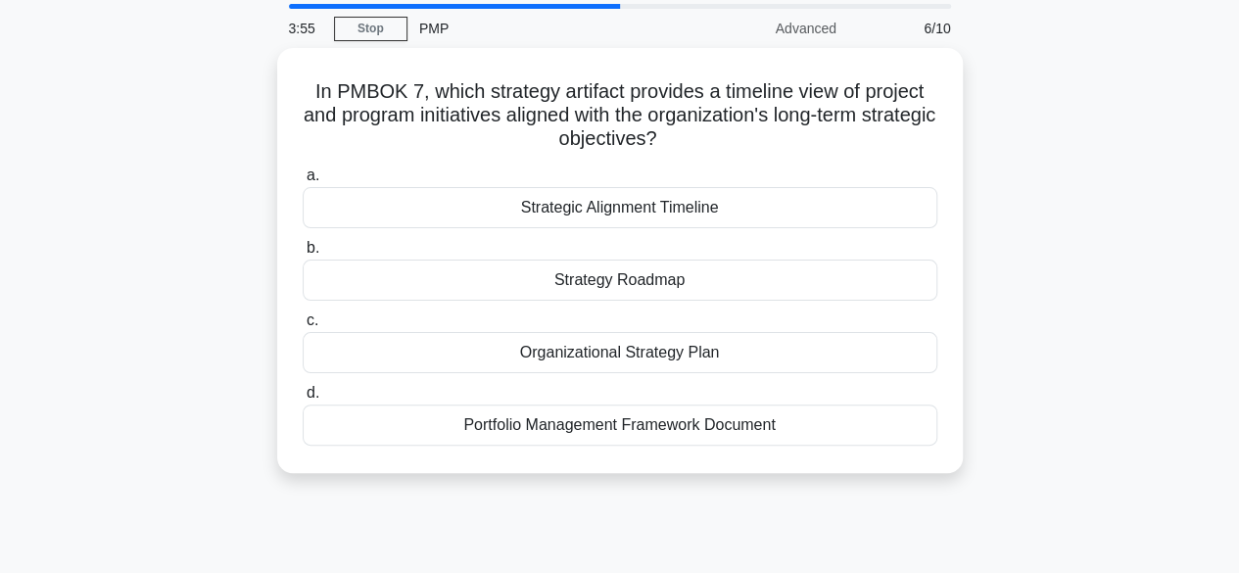
scroll to position [0, 0]
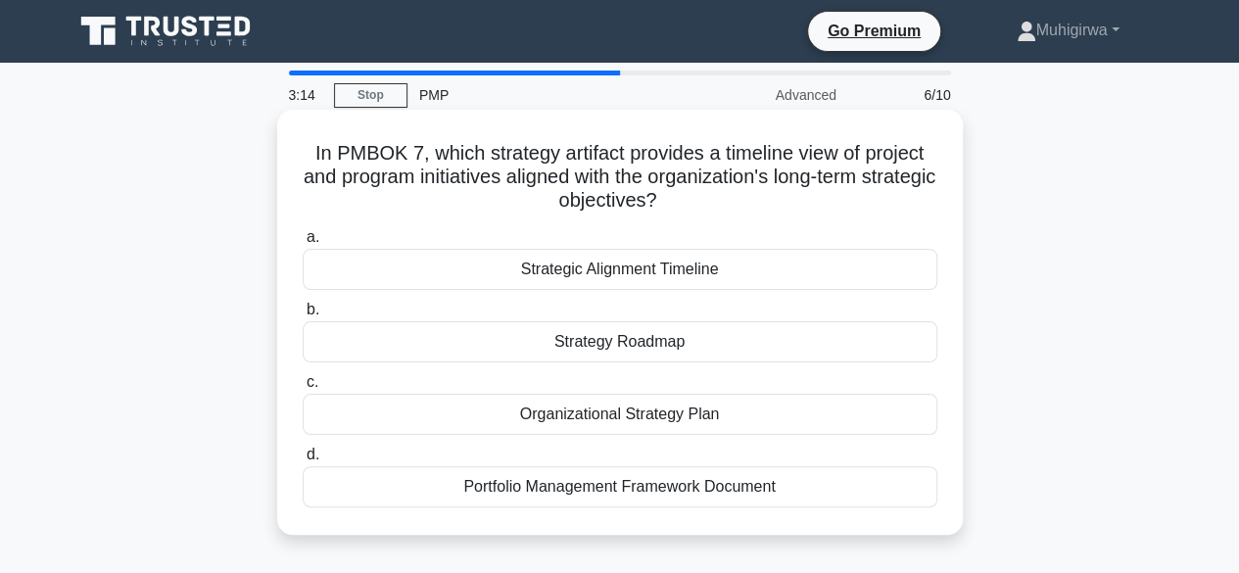
click at [703, 407] on div "Organizational Strategy Plan" at bounding box center [620, 414] width 635 height 41
click at [303, 389] on input "c. Organizational Strategy Plan" at bounding box center [303, 382] width 0 height 13
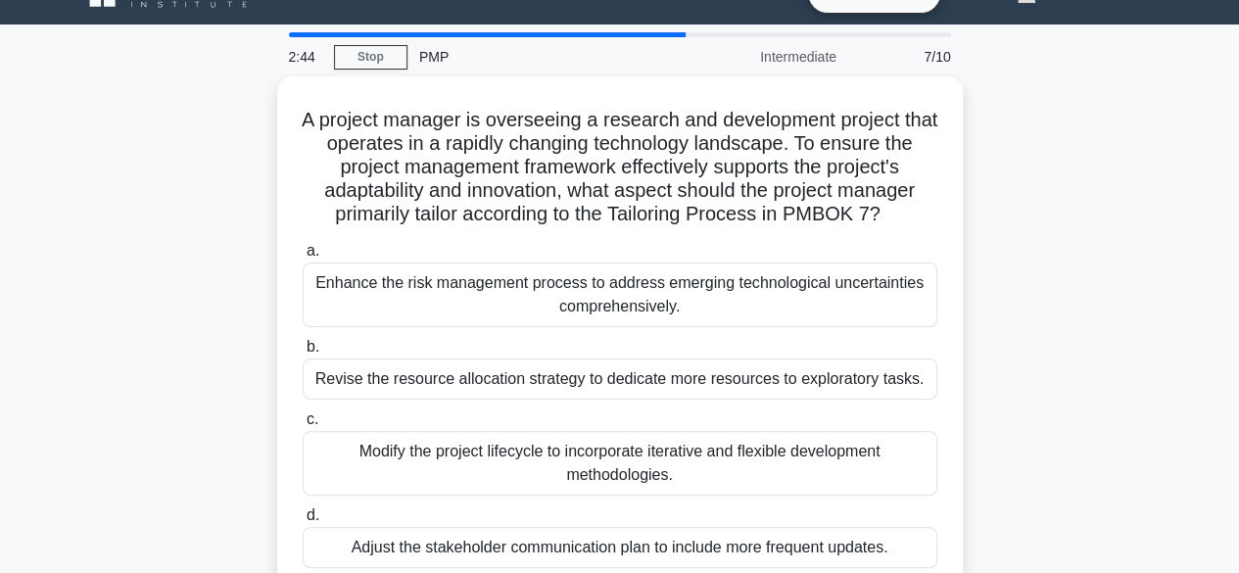
scroll to position [39, 0]
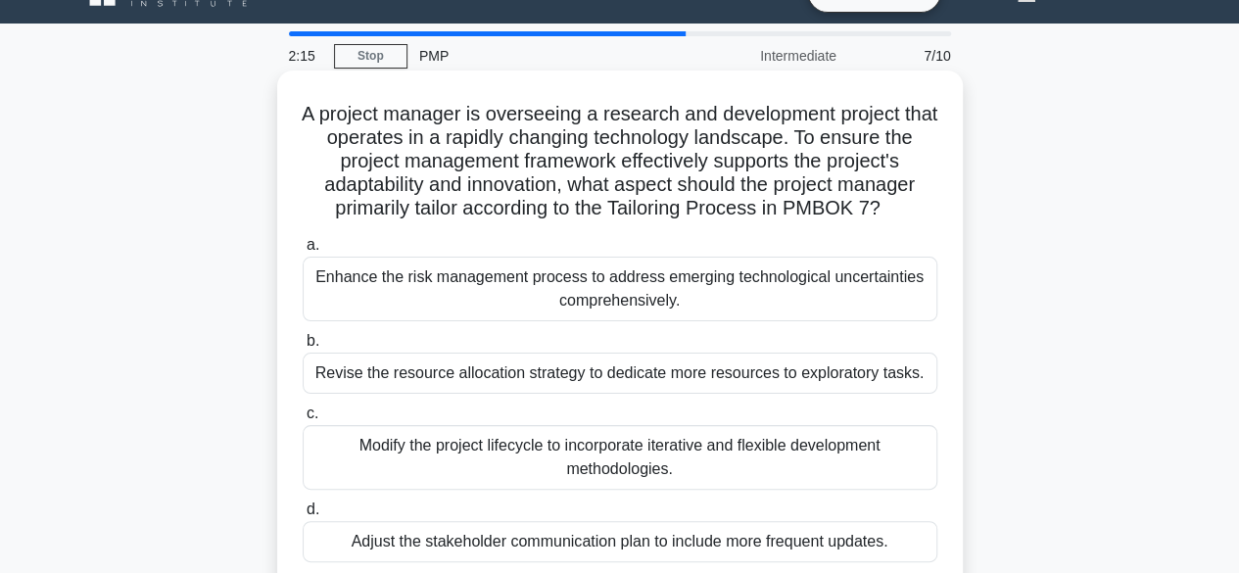
click at [584, 287] on div "Enhance the risk management process to address emerging technological uncertain…" at bounding box center [620, 289] width 635 height 65
click at [303, 252] on input "a. Enhance the risk management process to address emerging technological uncert…" at bounding box center [303, 245] width 0 height 13
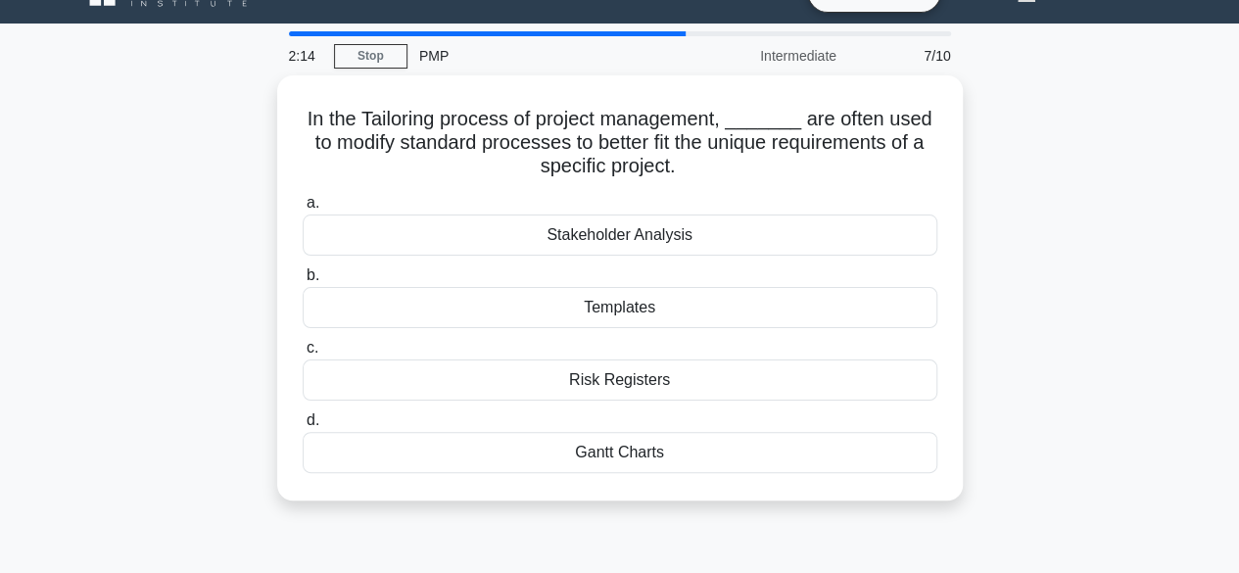
scroll to position [0, 0]
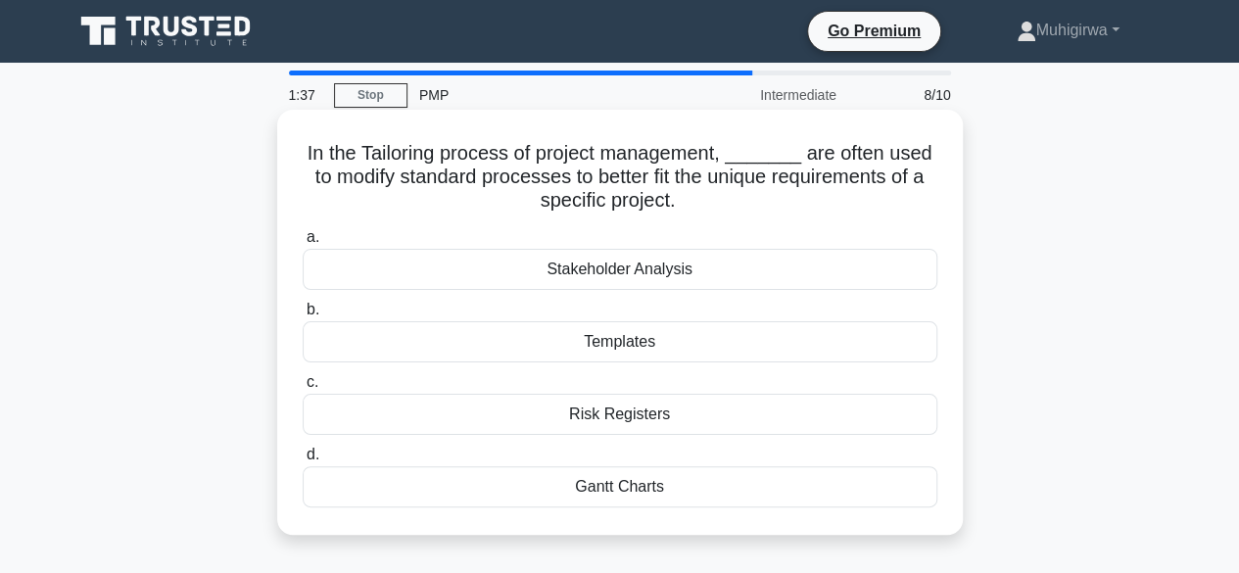
click at [597, 488] on div "Gantt Charts" at bounding box center [620, 486] width 635 height 41
click at [303, 461] on input "d. Gantt Charts" at bounding box center [303, 455] width 0 height 13
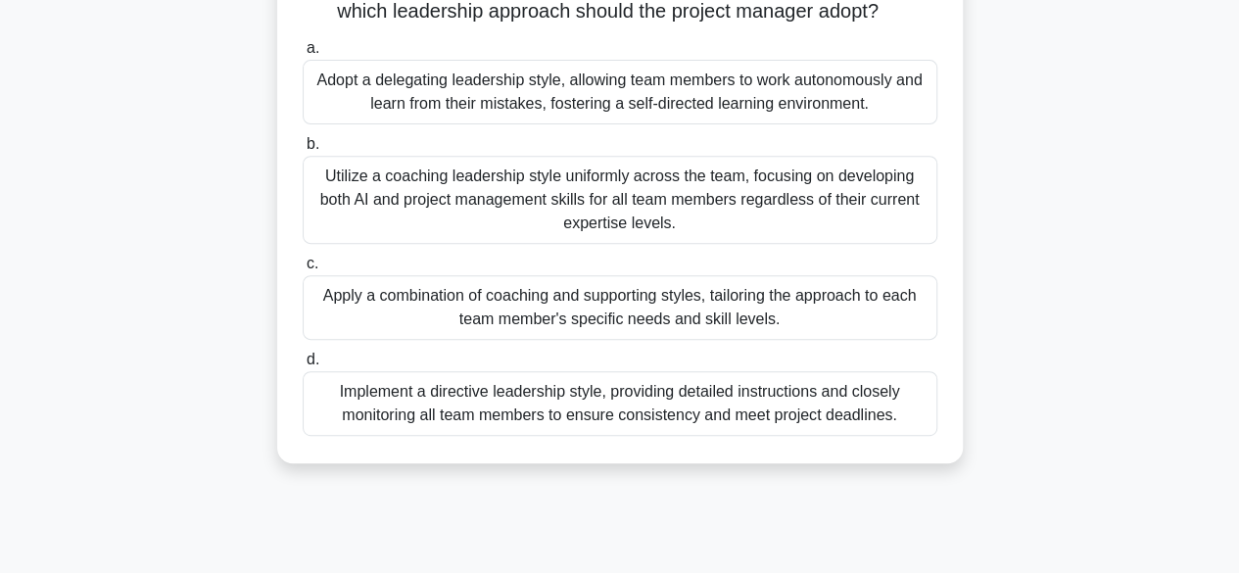
scroll to position [314, 0]
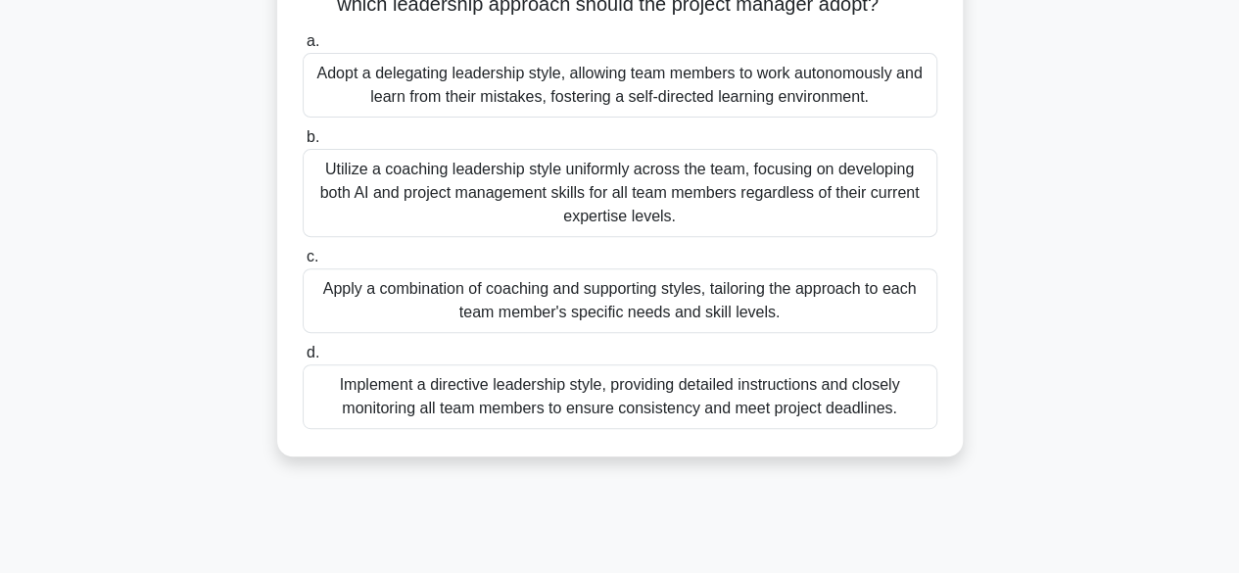
click at [625, 333] on div "Apply a combination of coaching and supporting styles, tailoring the approach t…" at bounding box center [620, 300] width 635 height 65
click at [303, 264] on input "c. Apply a combination of coaching and supporting styles, tailoring the approac…" at bounding box center [303, 257] width 0 height 13
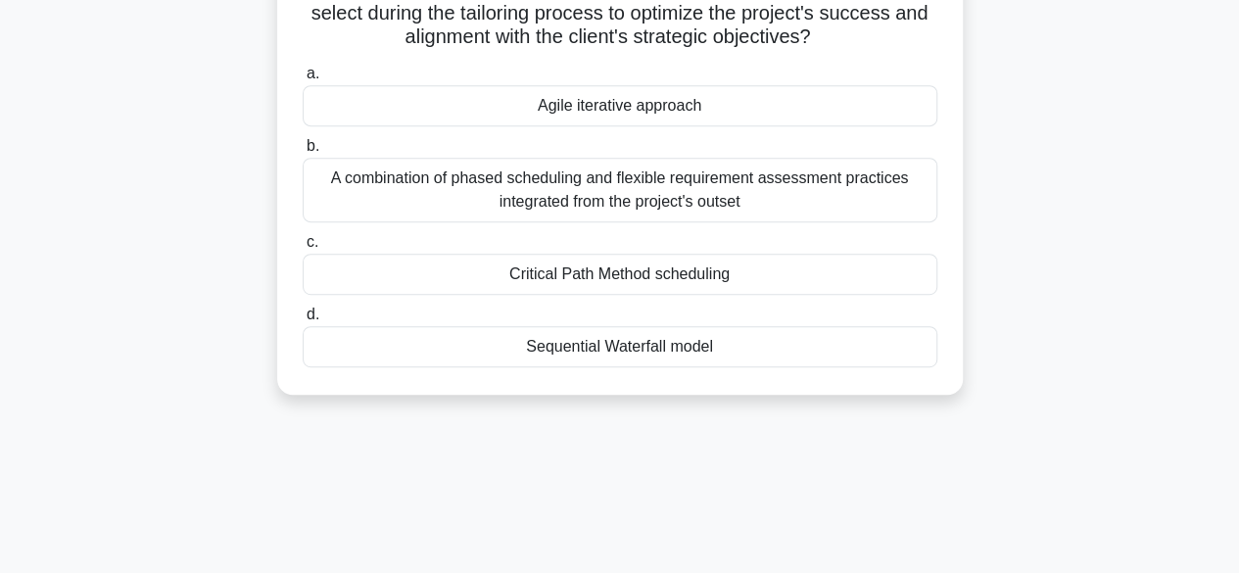
scroll to position [431, 0]
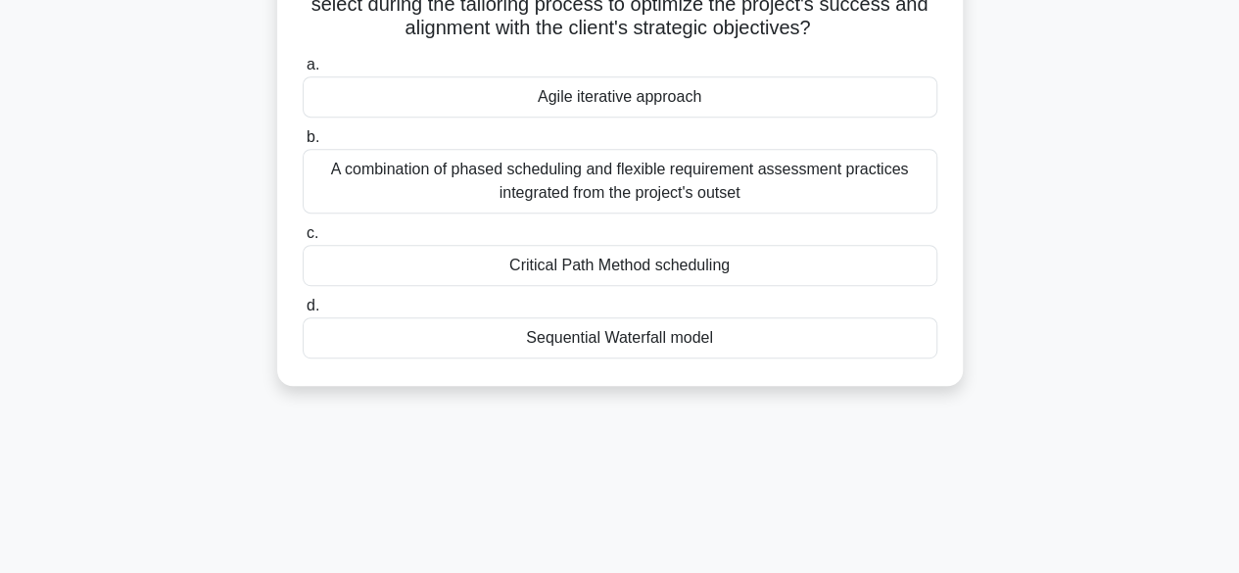
click at [614, 286] on div "Critical Path Method scheduling" at bounding box center [620, 265] width 635 height 41
click at [303, 240] on input "c. Critical Path Method scheduling" at bounding box center [303, 233] width 0 height 13
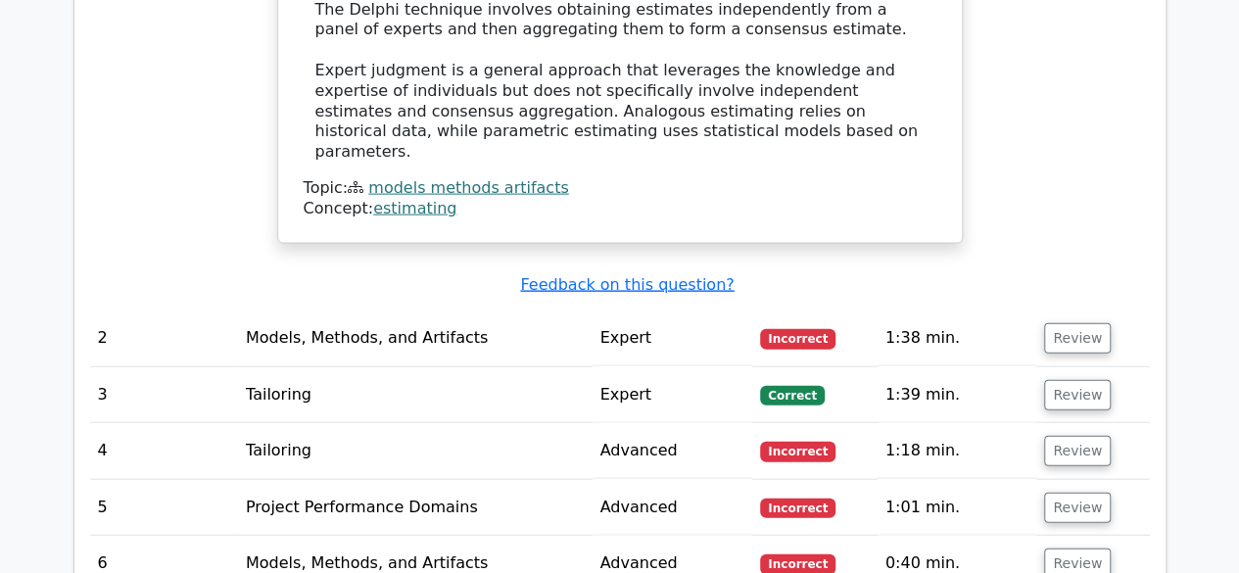
scroll to position [2077, 0]
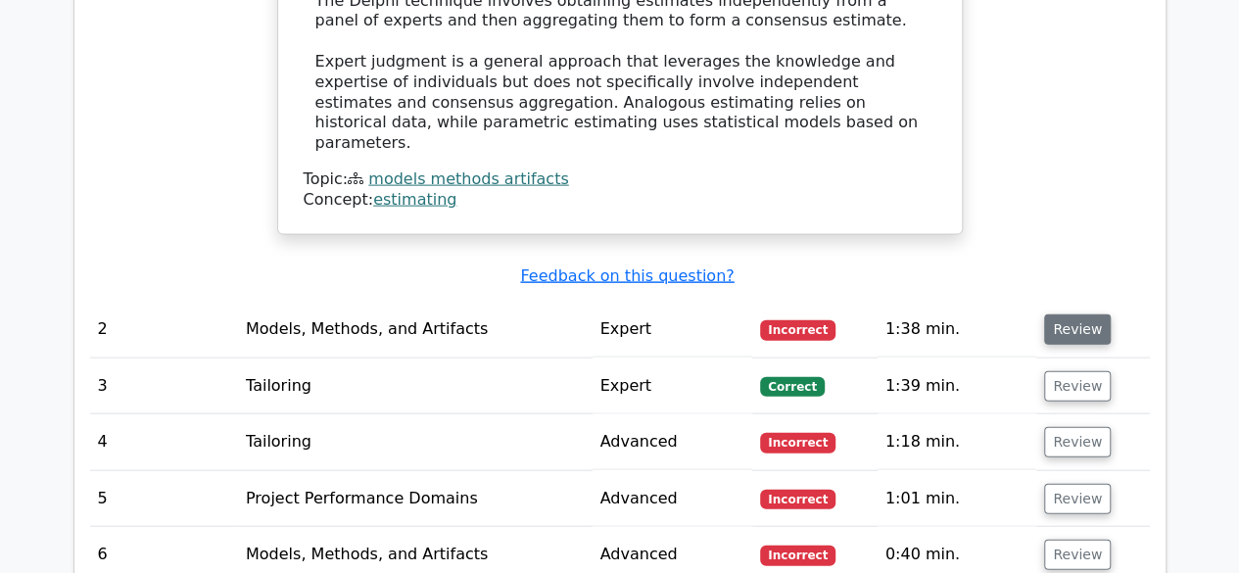
click at [1078, 315] on button "Review" at bounding box center [1077, 330] width 67 height 30
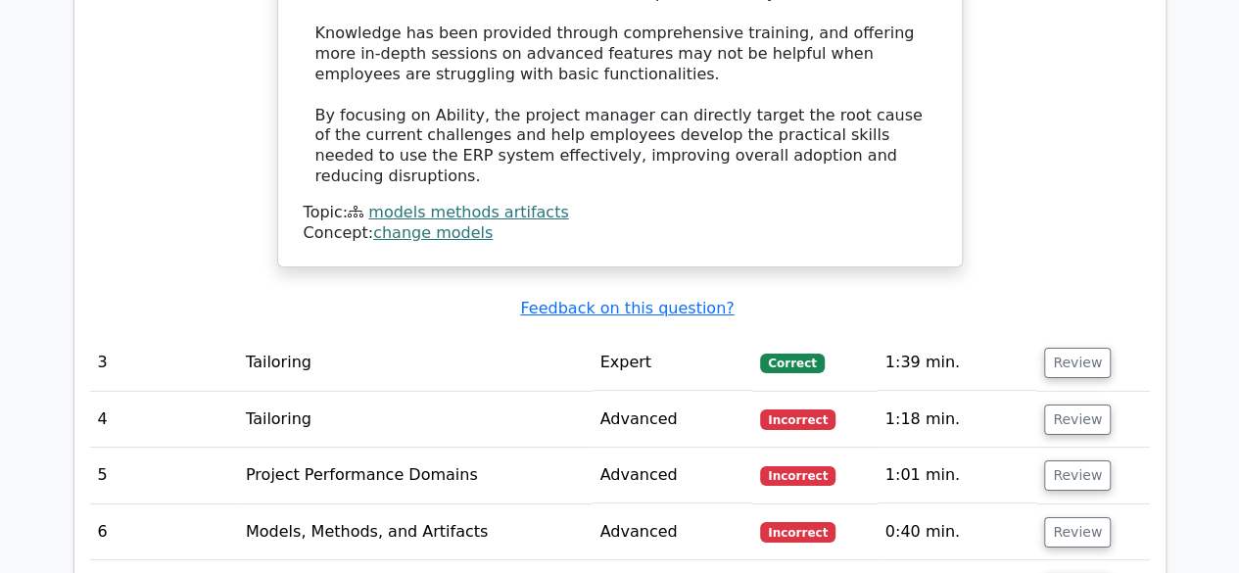
scroll to position [3566, 0]
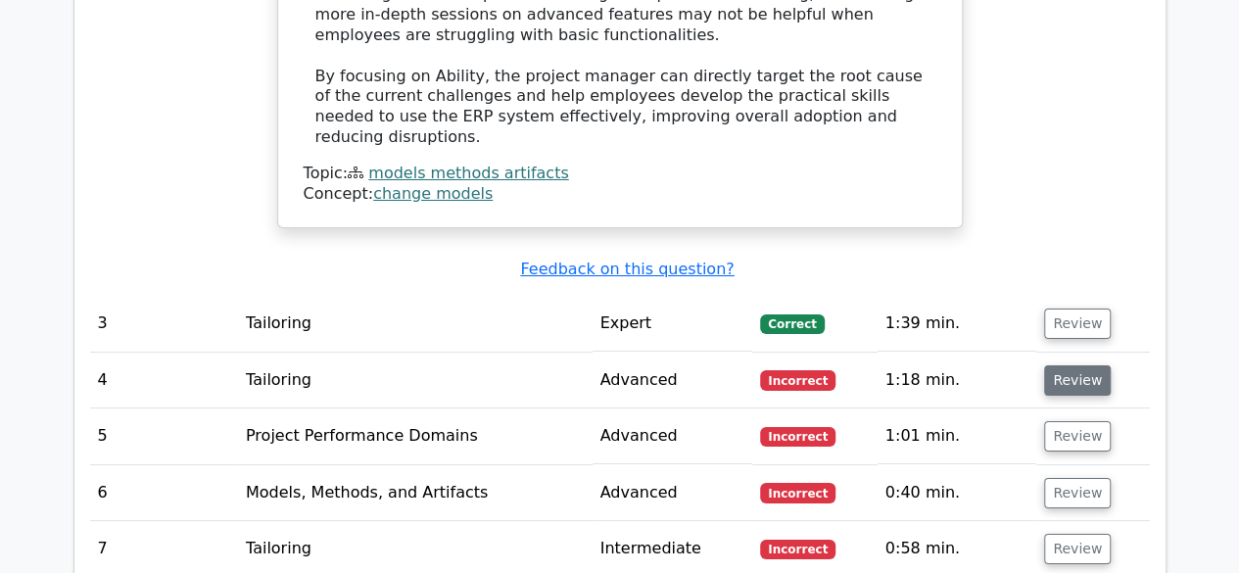
click at [1077, 365] on button "Review" at bounding box center [1077, 380] width 67 height 30
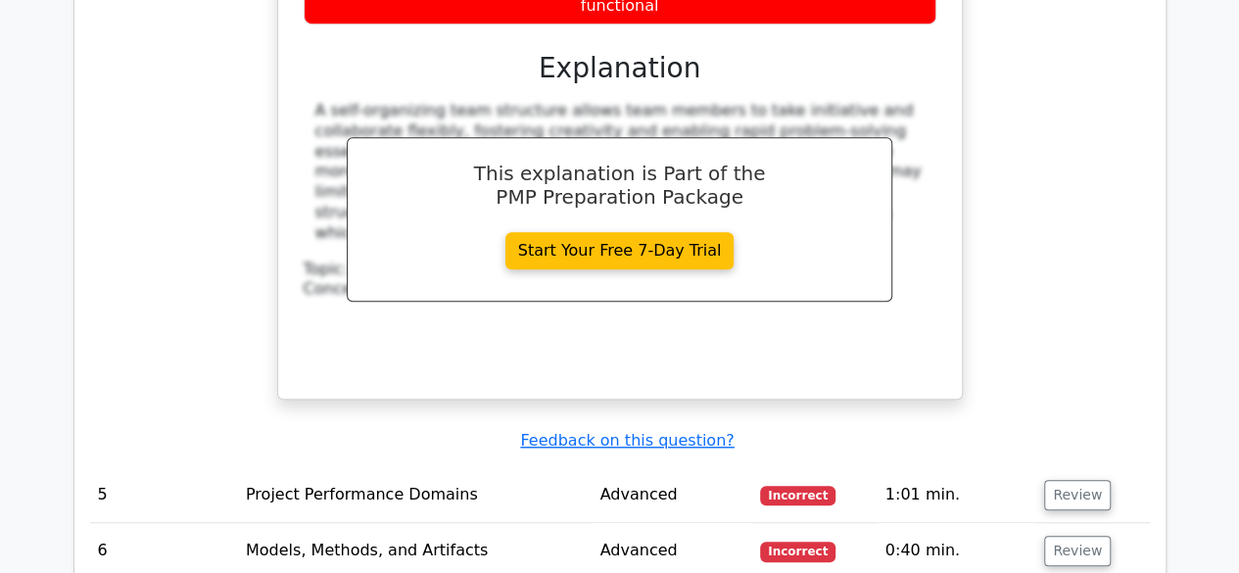
scroll to position [4350, 0]
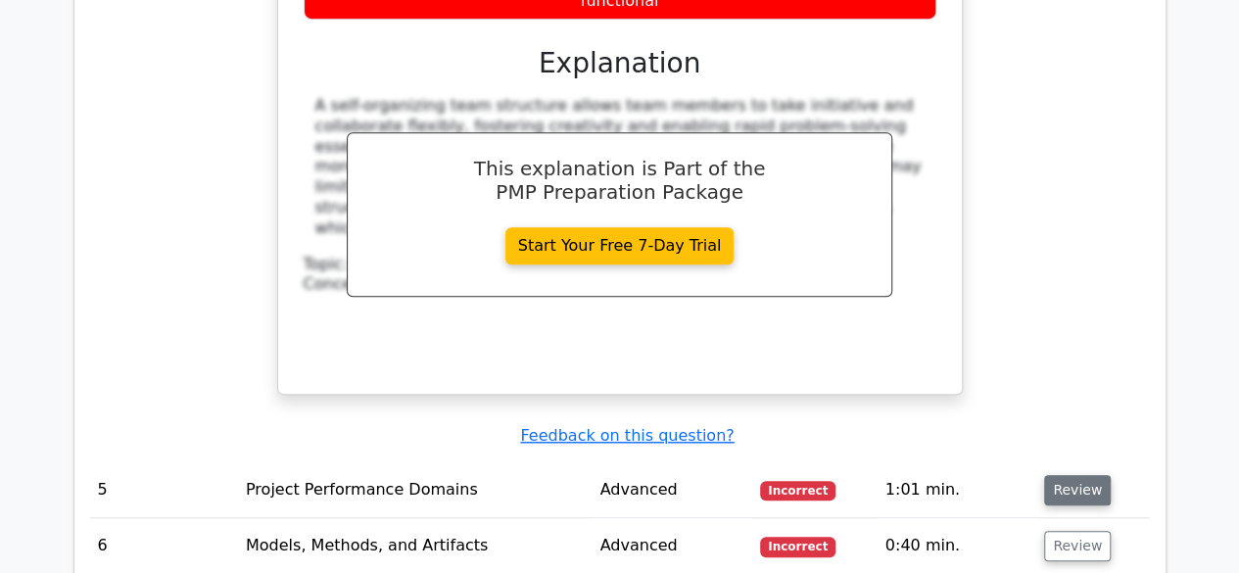
click at [1063, 475] on button "Review" at bounding box center [1077, 490] width 67 height 30
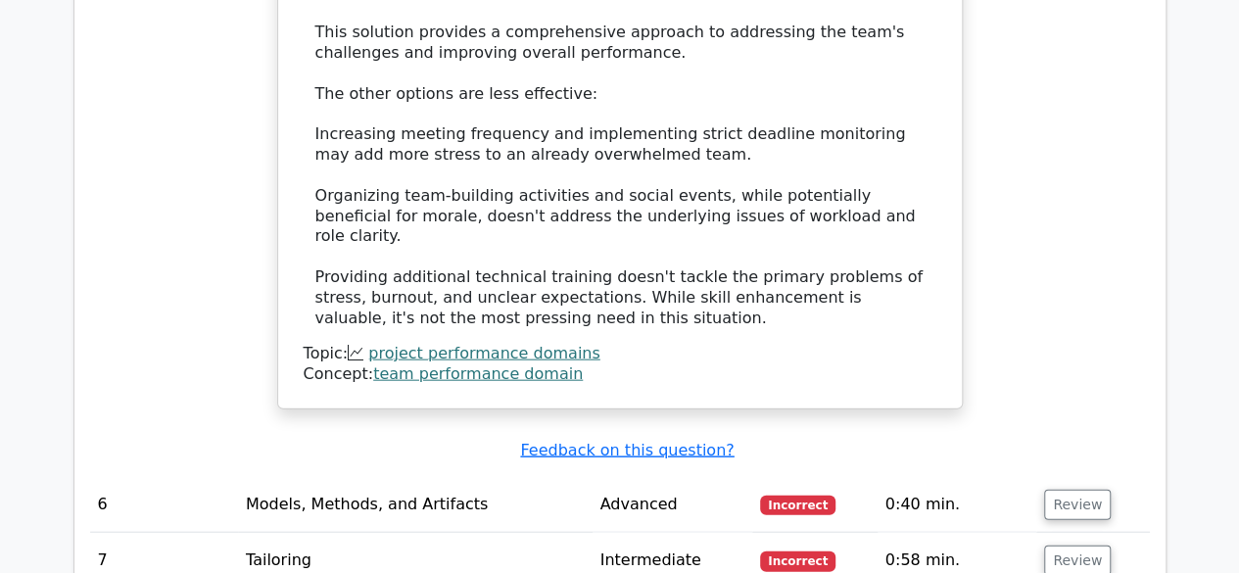
scroll to position [5800, 0]
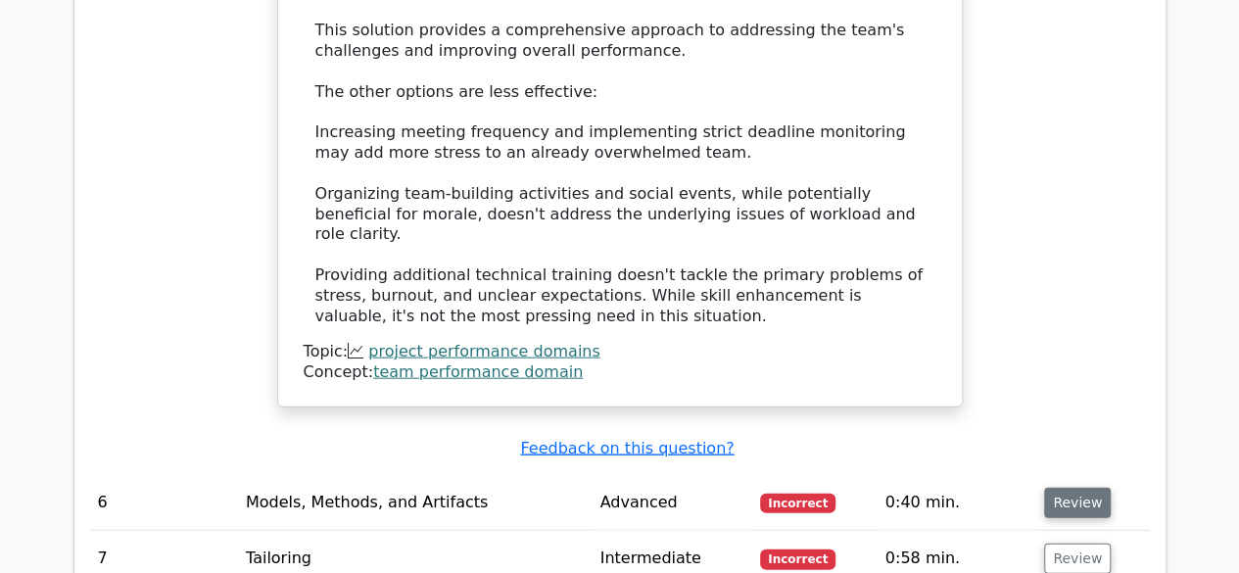
click at [1051, 488] on button "Review" at bounding box center [1077, 503] width 67 height 30
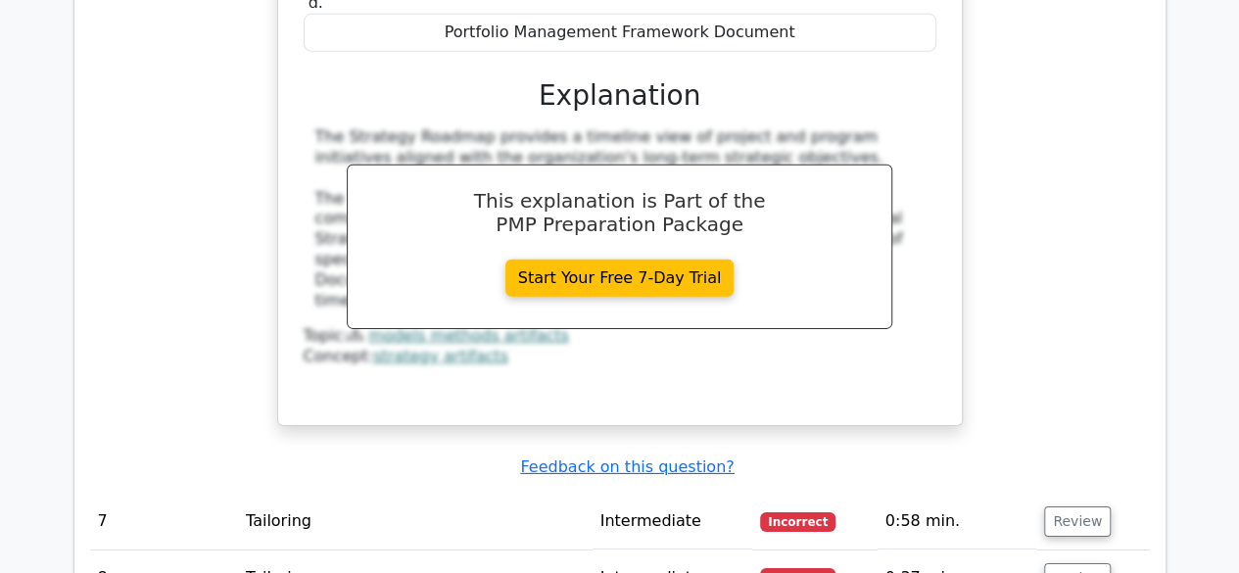
scroll to position [6663, 0]
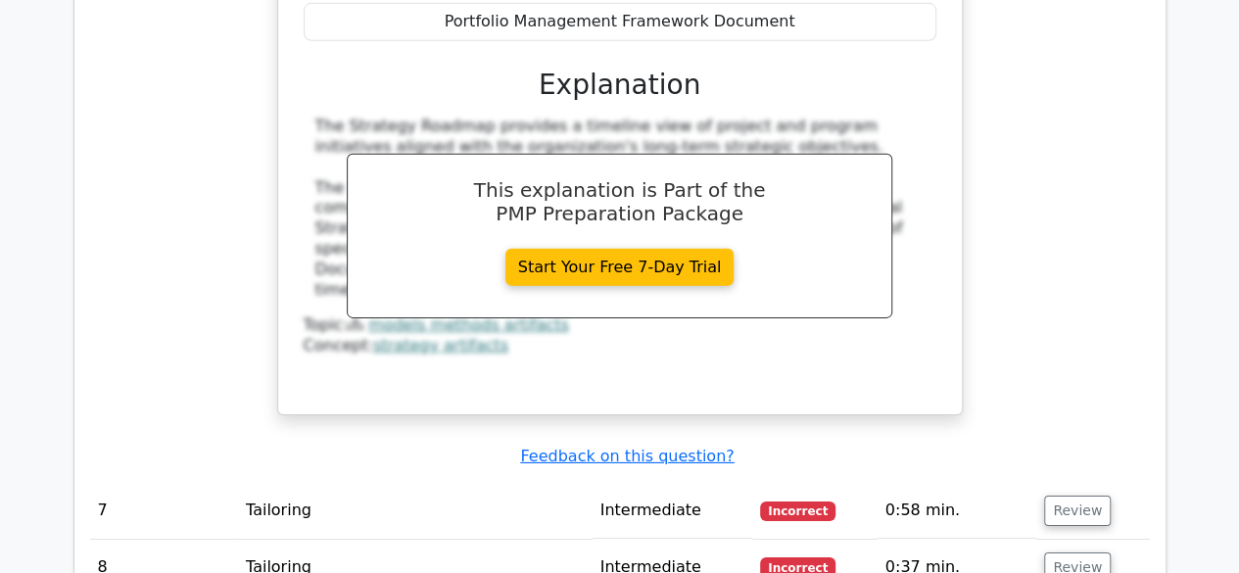
click at [1051, 496] on button "Review" at bounding box center [1077, 511] width 67 height 30
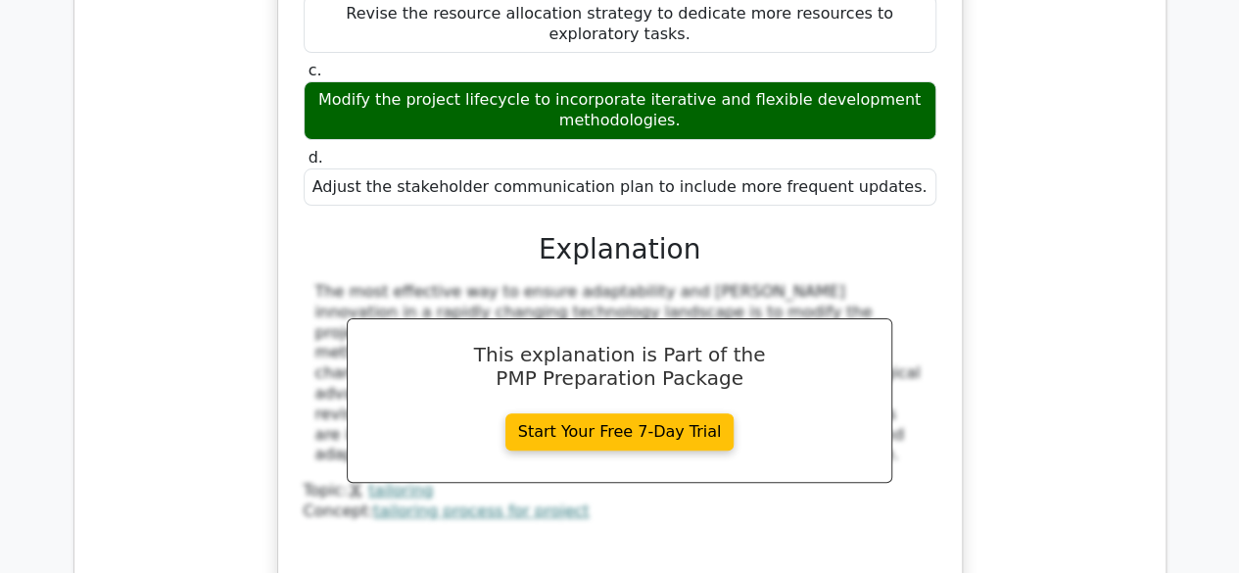
scroll to position [7525, 0]
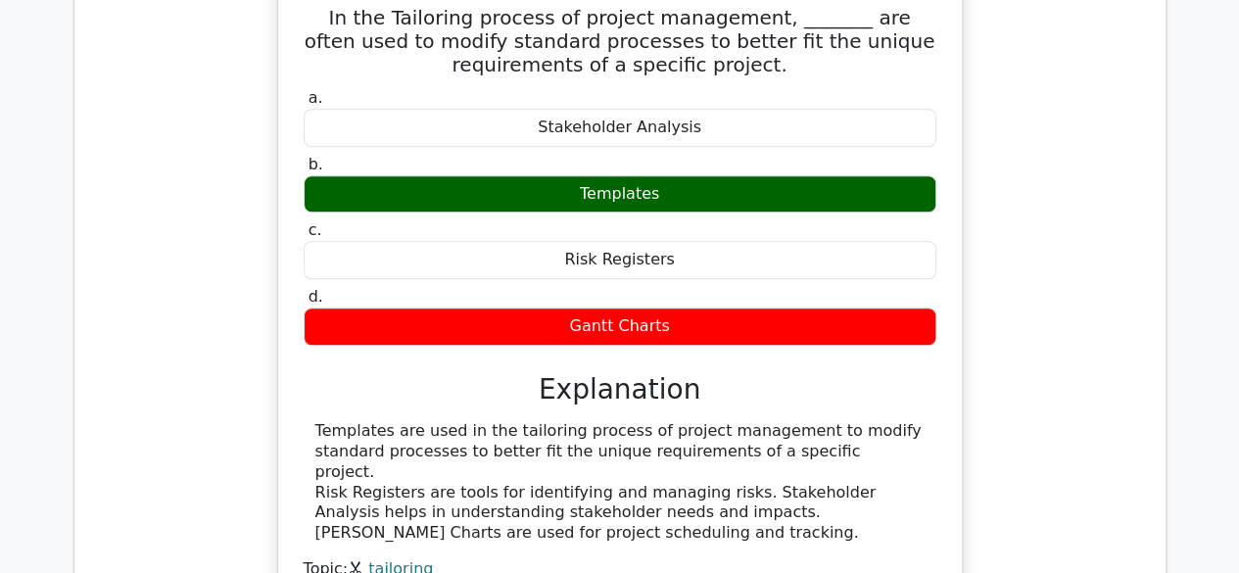
scroll to position [8270, 0]
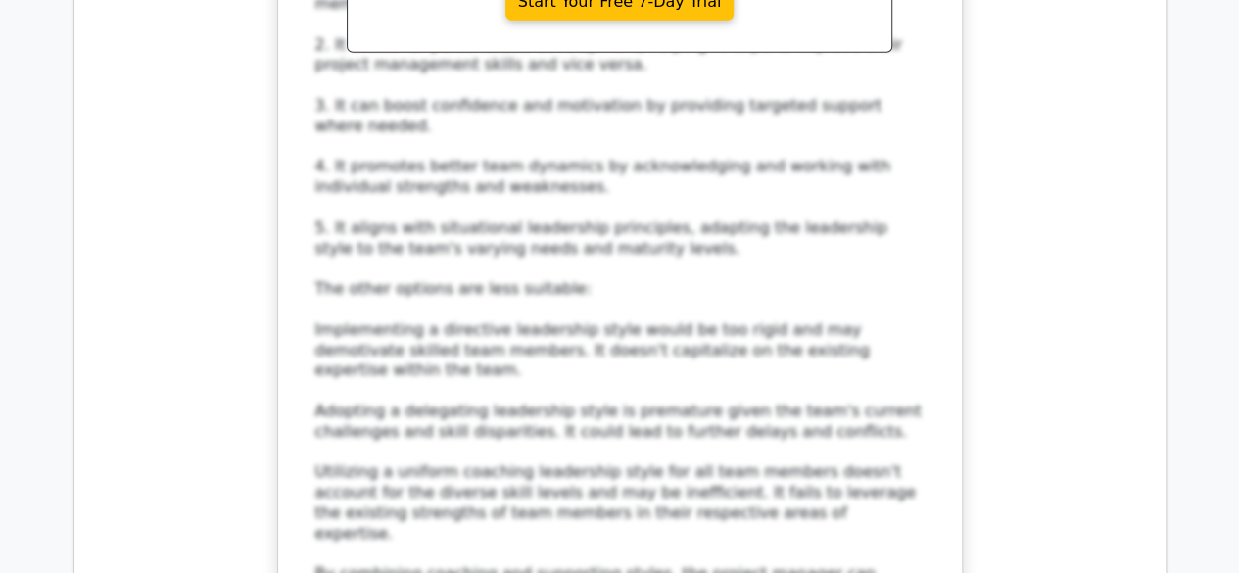
scroll to position [9876, 0]
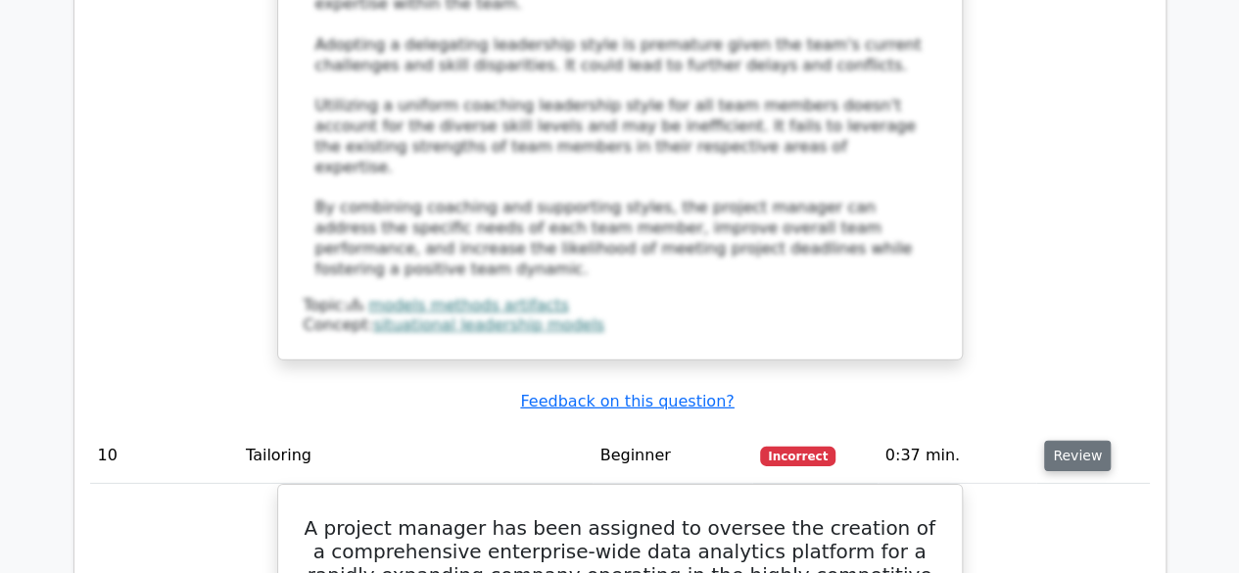
scroll to position [10229, 0]
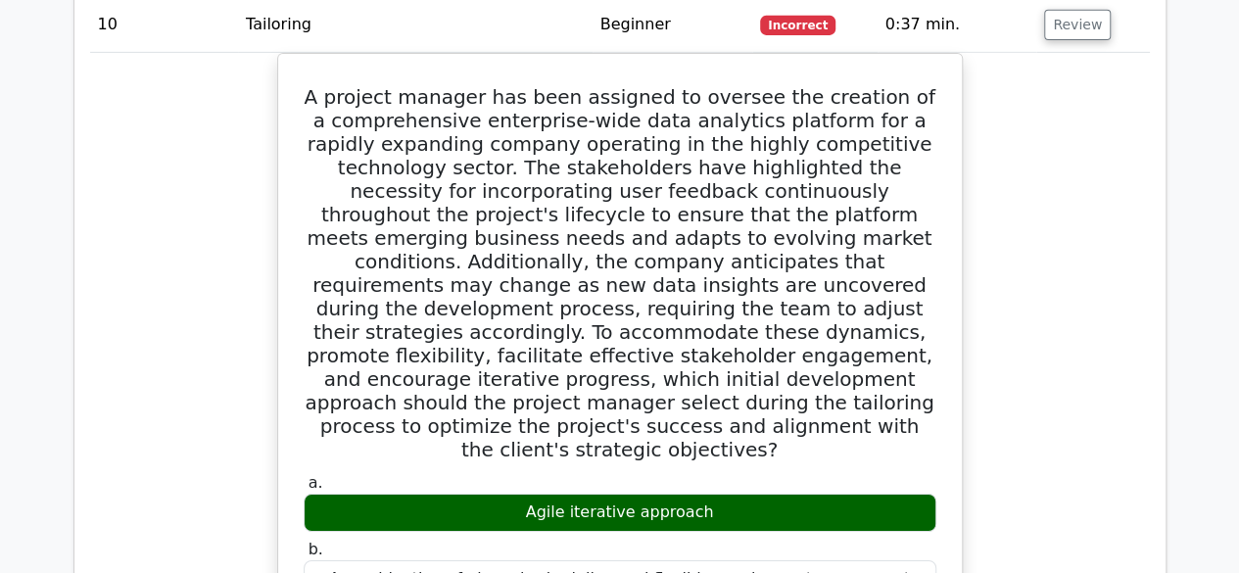
scroll to position [10660, 0]
